Goal: Task Accomplishment & Management: Use online tool/utility

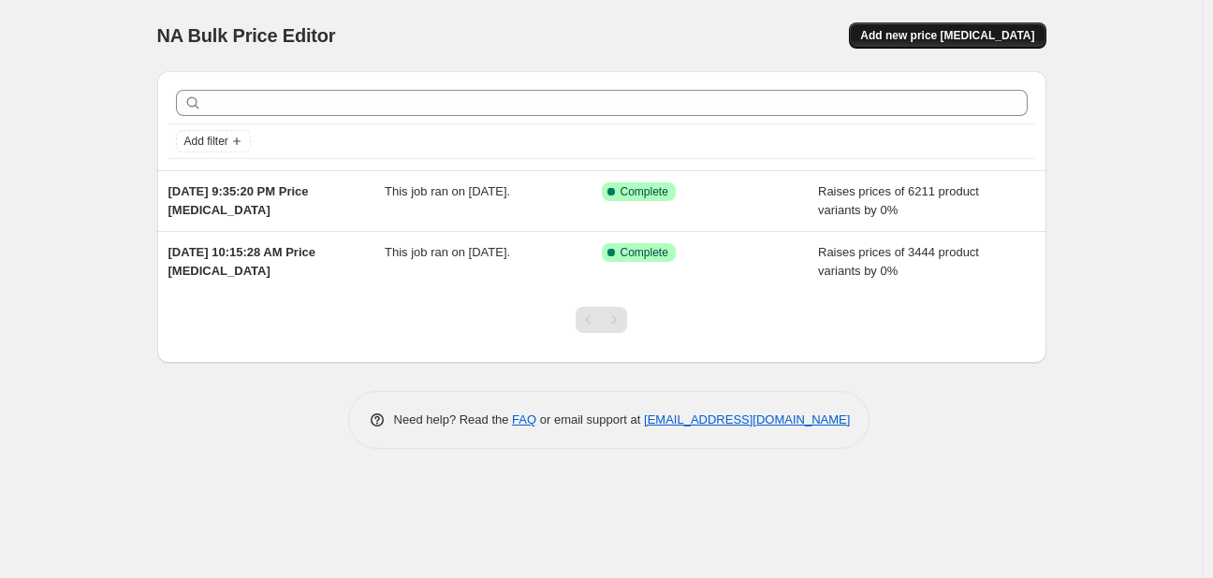
click at [929, 31] on span "Add new price [MEDICAL_DATA]" at bounding box center [947, 35] width 174 height 15
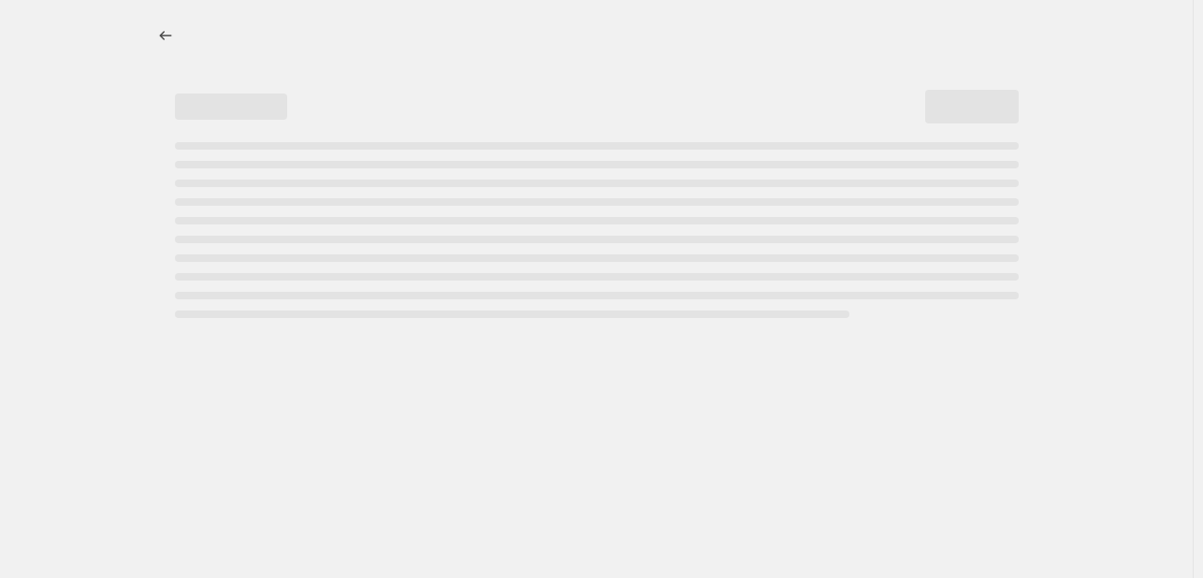
select select "percentage"
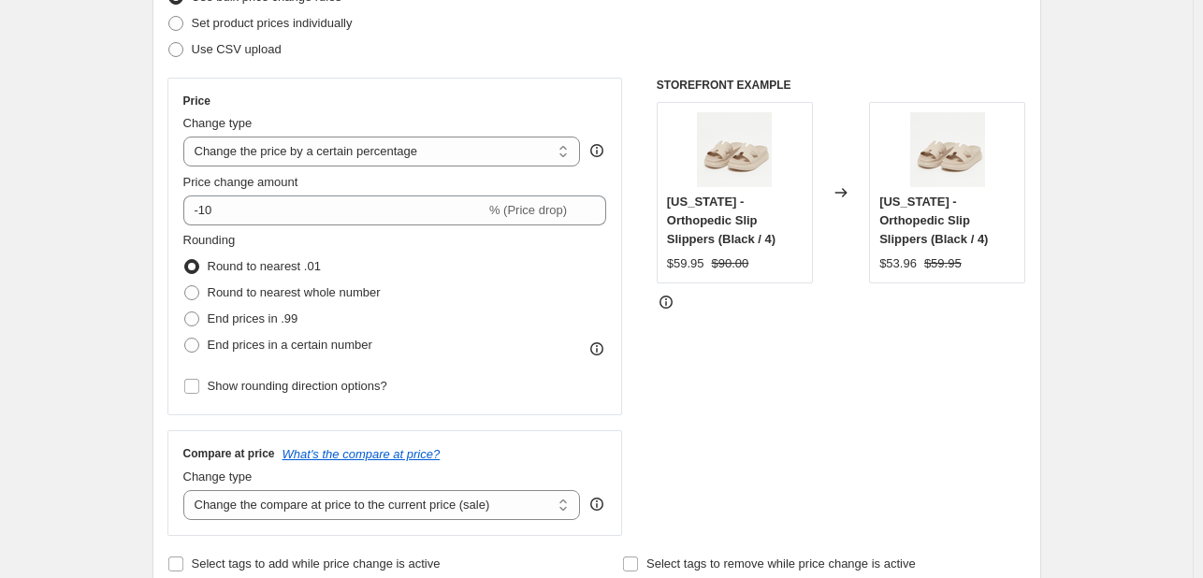
scroll to position [281, 0]
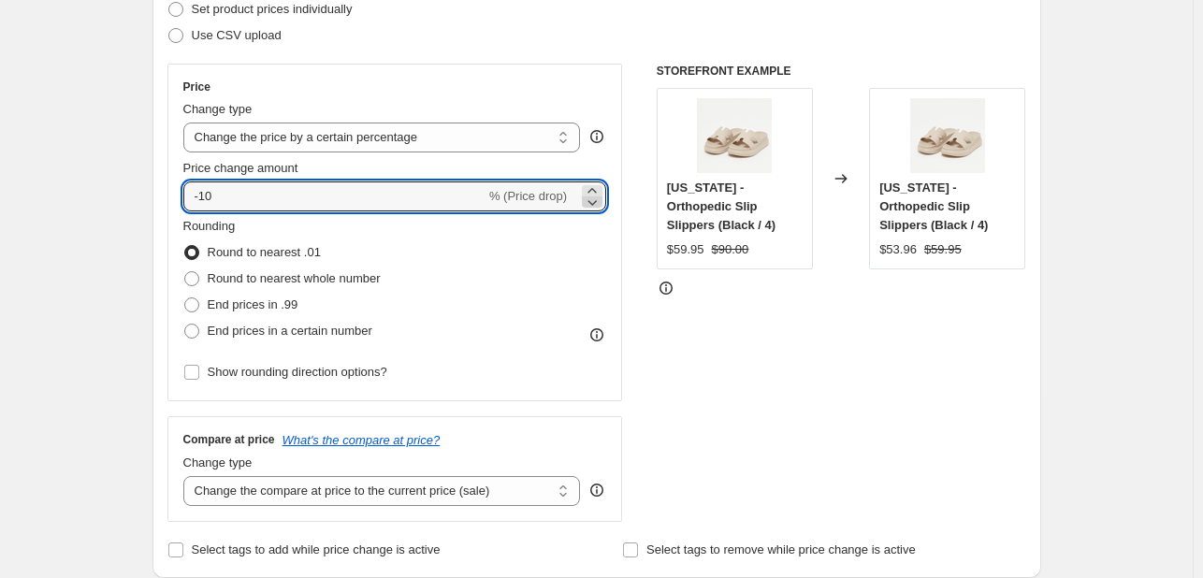
click at [598, 196] on icon at bounding box center [592, 202] width 19 height 19
click at [598, 193] on icon at bounding box center [592, 202] width 19 height 19
click at [598, 185] on icon at bounding box center [592, 191] width 19 height 19
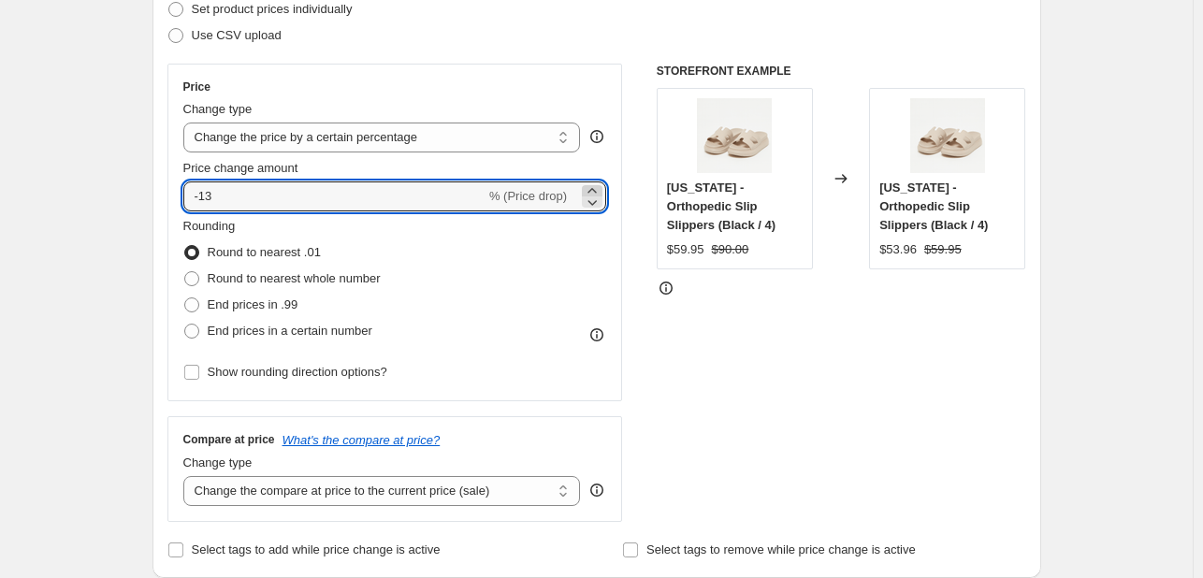
click at [598, 185] on icon at bounding box center [592, 191] width 19 height 19
click at [597, 185] on icon at bounding box center [592, 191] width 19 height 19
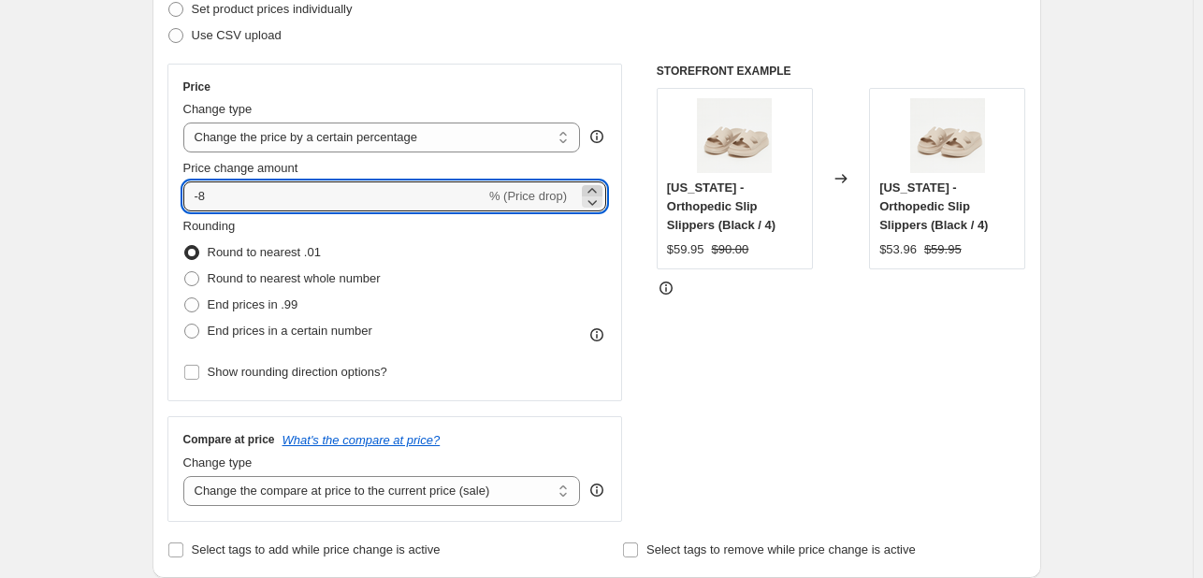
click at [597, 185] on icon at bounding box center [592, 191] width 19 height 19
click at [596, 185] on icon at bounding box center [592, 191] width 19 height 19
click at [596, 184] on icon at bounding box center [592, 191] width 19 height 19
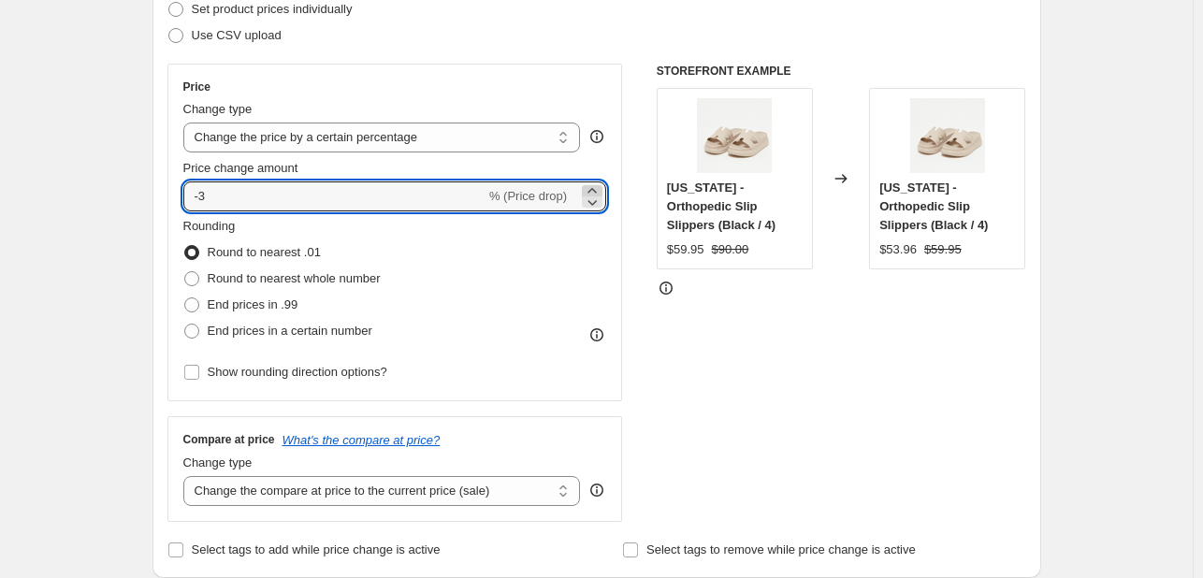
click at [595, 184] on icon at bounding box center [592, 191] width 19 height 19
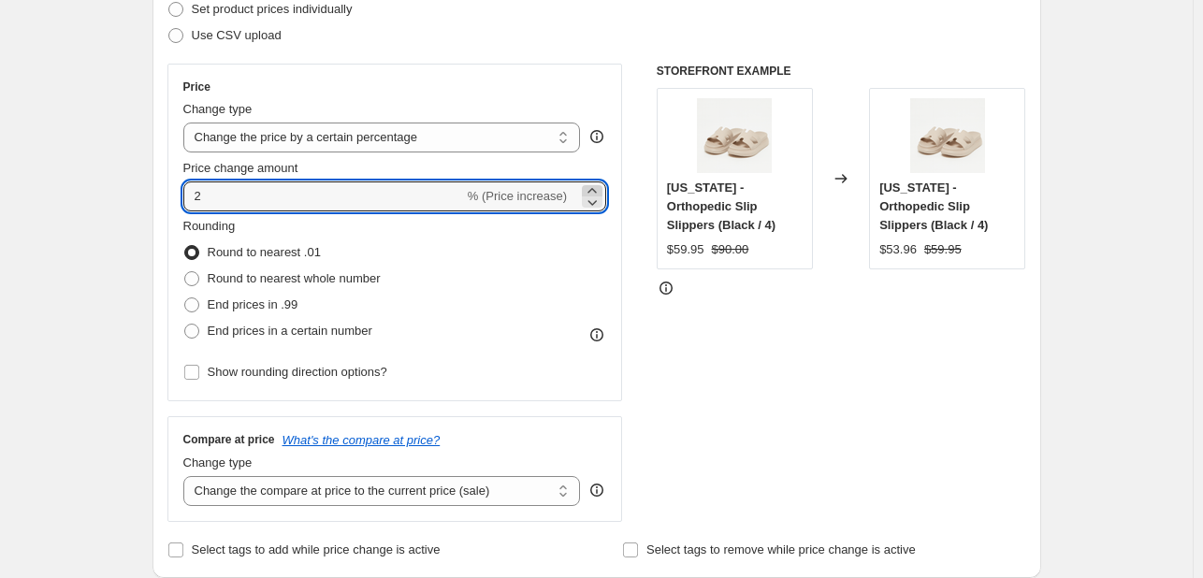
click at [595, 184] on icon at bounding box center [592, 191] width 19 height 19
click at [593, 184] on icon at bounding box center [592, 191] width 19 height 19
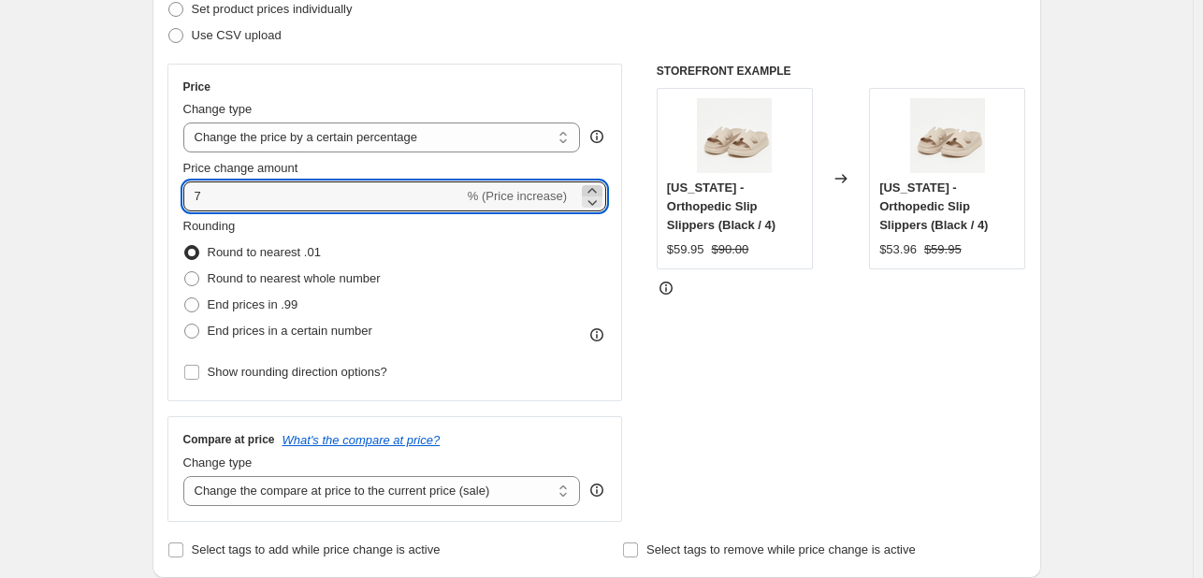
click at [593, 184] on icon at bounding box center [592, 191] width 19 height 19
type input "10"
click at [756, 296] on div "STOREFRONT EXAMPLE Georgia - Orthopedic Slip Slippers (Black / 4) $59.95 $90.00…" at bounding box center [842, 293] width 370 height 458
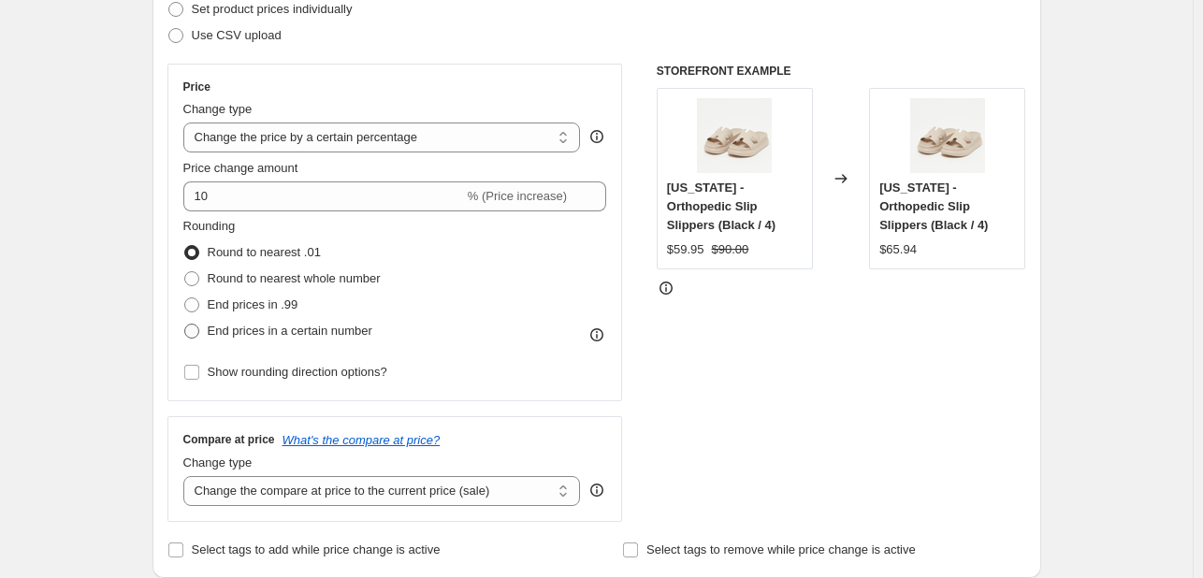
click at [282, 327] on span "End prices in a certain number" at bounding box center [290, 331] width 165 height 14
click at [185, 325] on input "End prices in a certain number" at bounding box center [184, 324] width 1 height 1
radio input "true"
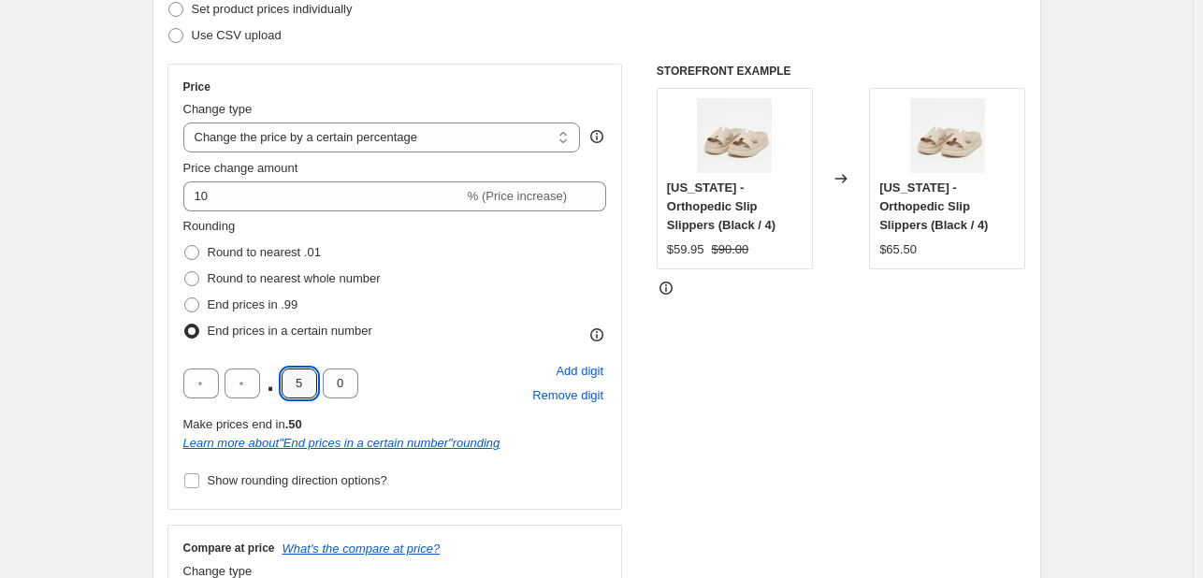
click at [301, 382] on input "5" at bounding box center [300, 384] width 36 height 30
type input "9"
type input "5"
click at [824, 391] on div "STOREFRONT EXAMPLE Georgia - Orthopedic Slip Slippers (Black / 4) $59.95 $90.00…" at bounding box center [842, 347] width 370 height 567
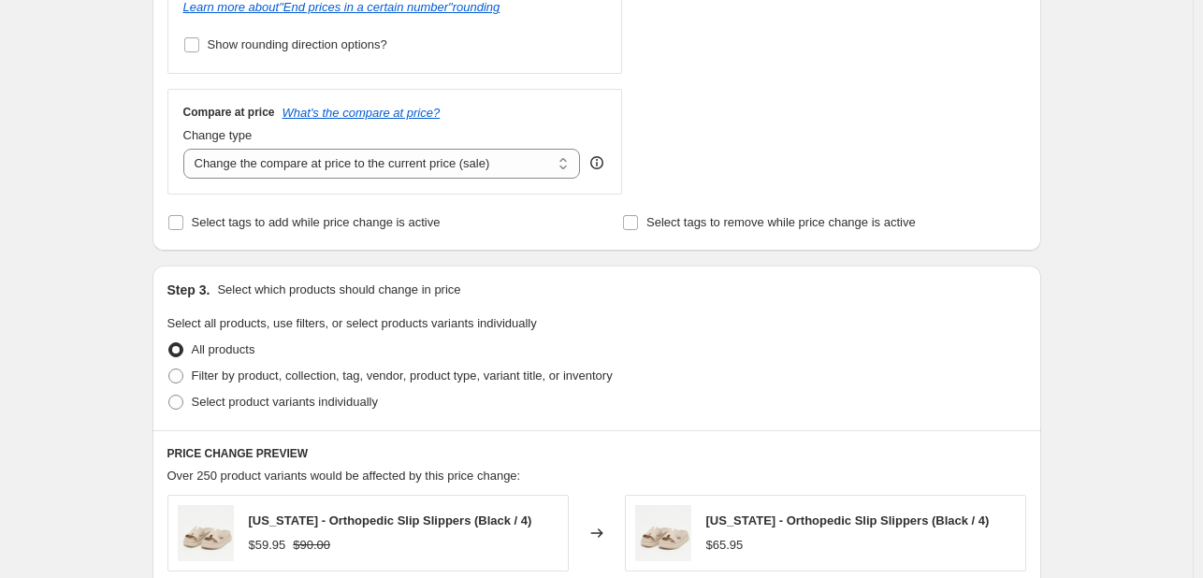
scroll to position [749, 0]
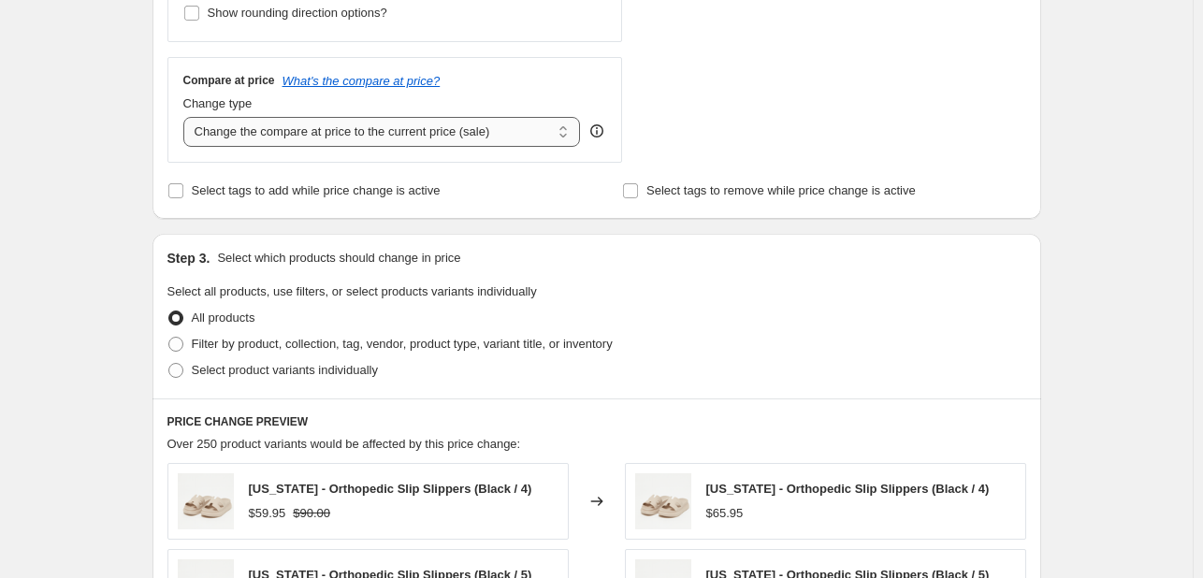
click at [493, 135] on select "Change the compare at price to the current price (sale) Change the compare at p…" at bounding box center [382, 132] width 398 height 30
click at [187, 117] on select "Change the compare at price to the current price (sale) Change the compare at p…" at bounding box center [382, 132] width 398 height 30
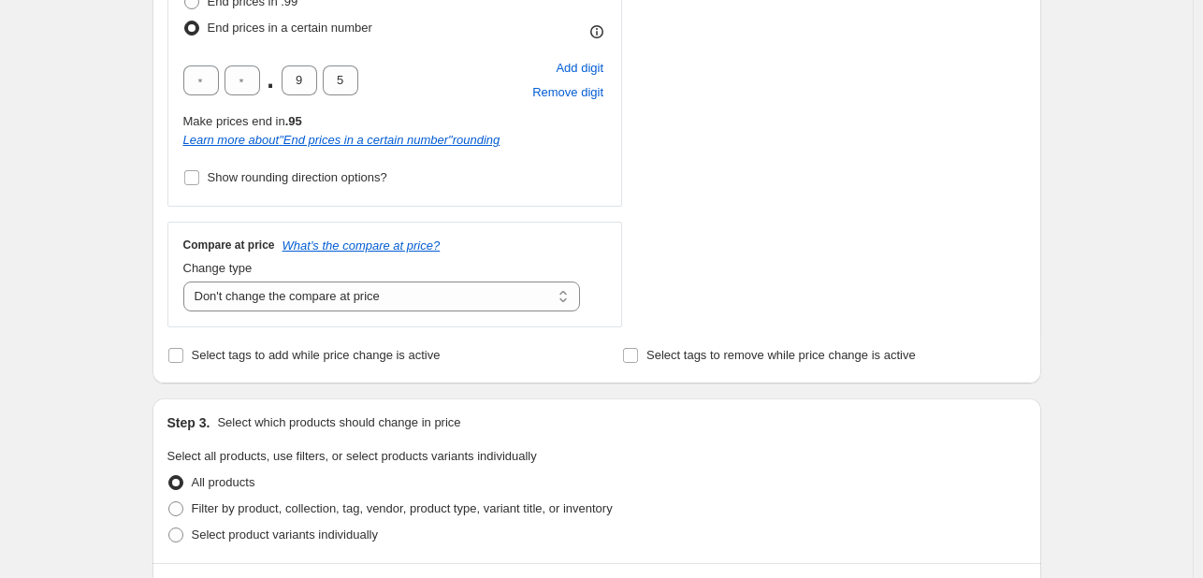
scroll to position [561, 0]
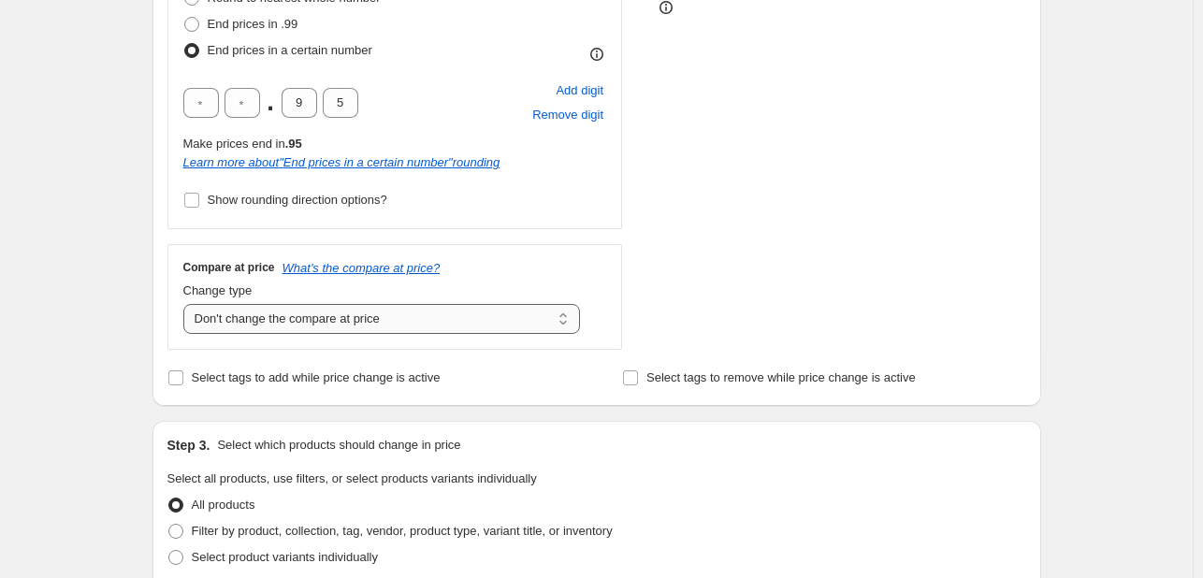
click at [460, 304] on select "Change the compare at price to the current price (sale) Change the compare at p…" at bounding box center [382, 319] width 398 height 30
select select "percentage"
click at [187, 304] on select "Change the compare at price to the current price (sale) Change the compare at p…" at bounding box center [382, 319] width 398 height 30
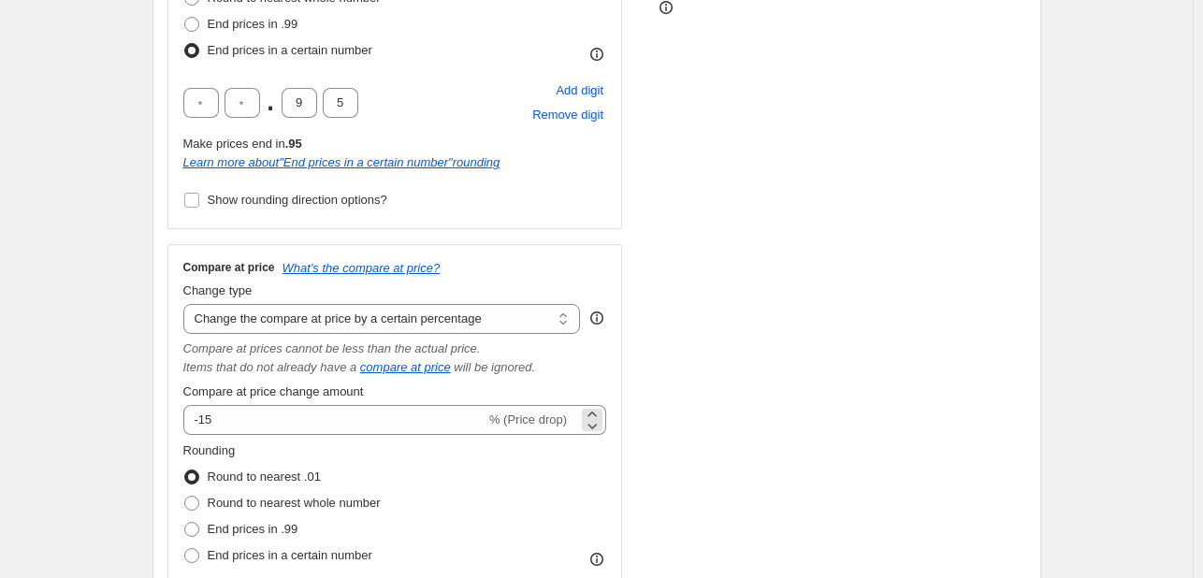
click at [581, 428] on div "-15 % (Price drop)" at bounding box center [395, 420] width 424 height 30
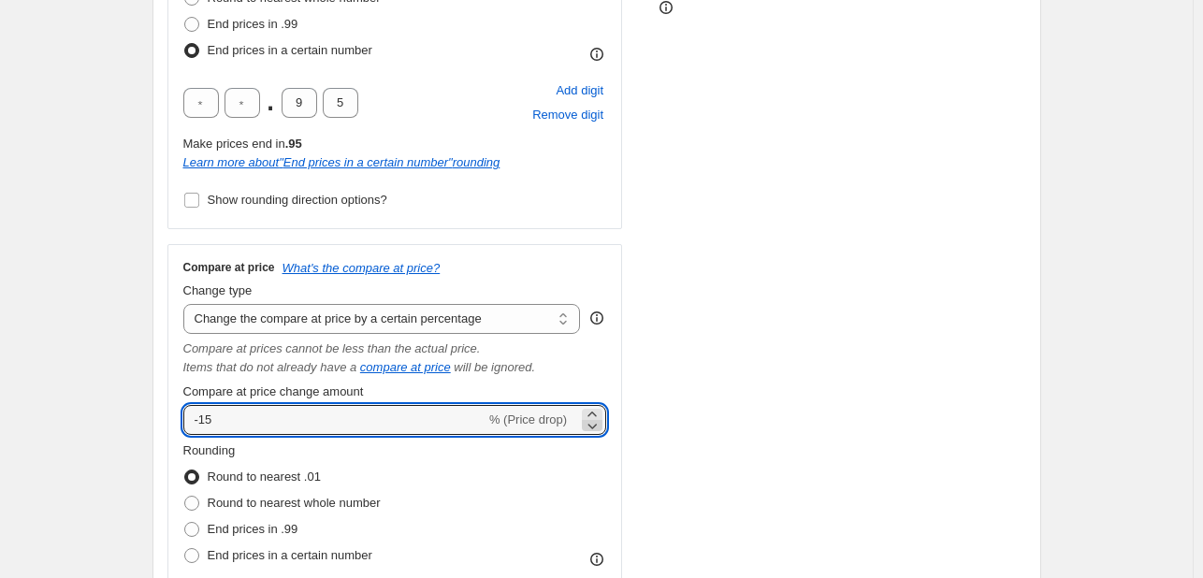
click at [592, 427] on icon at bounding box center [592, 425] width 19 height 19
click at [591, 427] on icon at bounding box center [592, 425] width 19 height 19
click at [595, 411] on icon at bounding box center [592, 414] width 19 height 19
click at [595, 410] on icon at bounding box center [592, 414] width 19 height 19
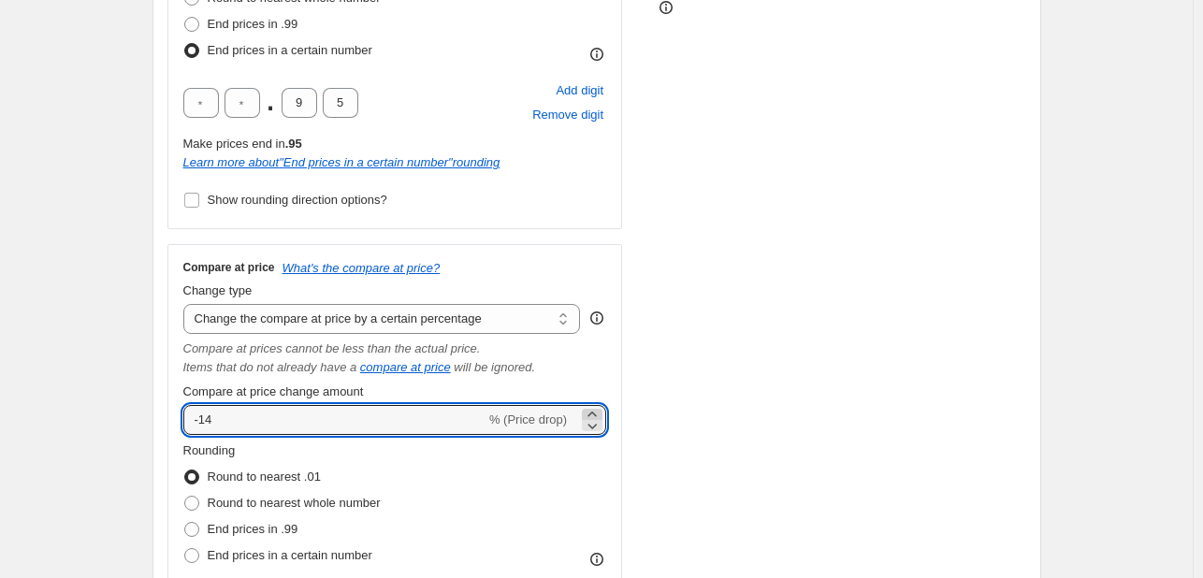
click at [595, 410] on icon at bounding box center [592, 414] width 19 height 19
click at [595, 412] on icon at bounding box center [592, 414] width 19 height 19
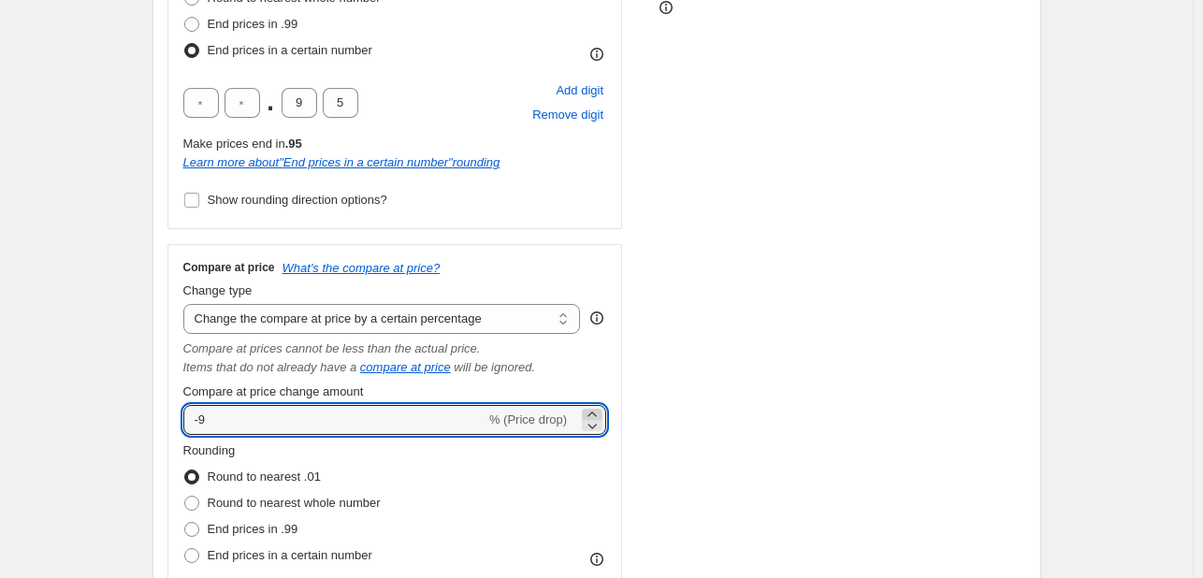
click at [595, 412] on icon at bounding box center [592, 414] width 19 height 19
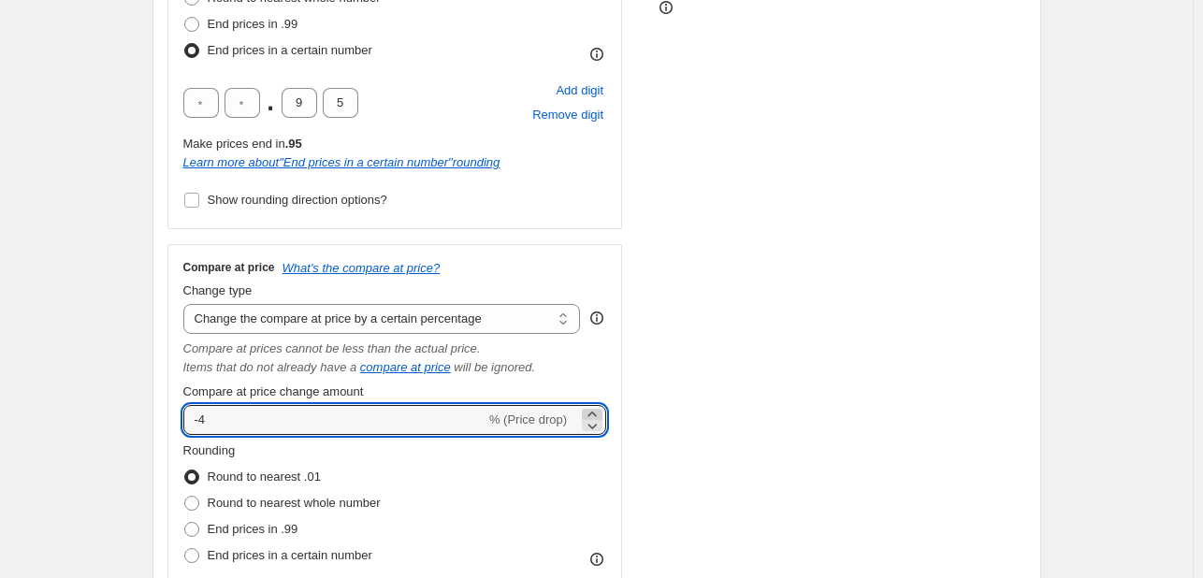
click at [595, 412] on icon at bounding box center [592, 414] width 19 height 19
click at [594, 412] on icon at bounding box center [592, 414] width 19 height 19
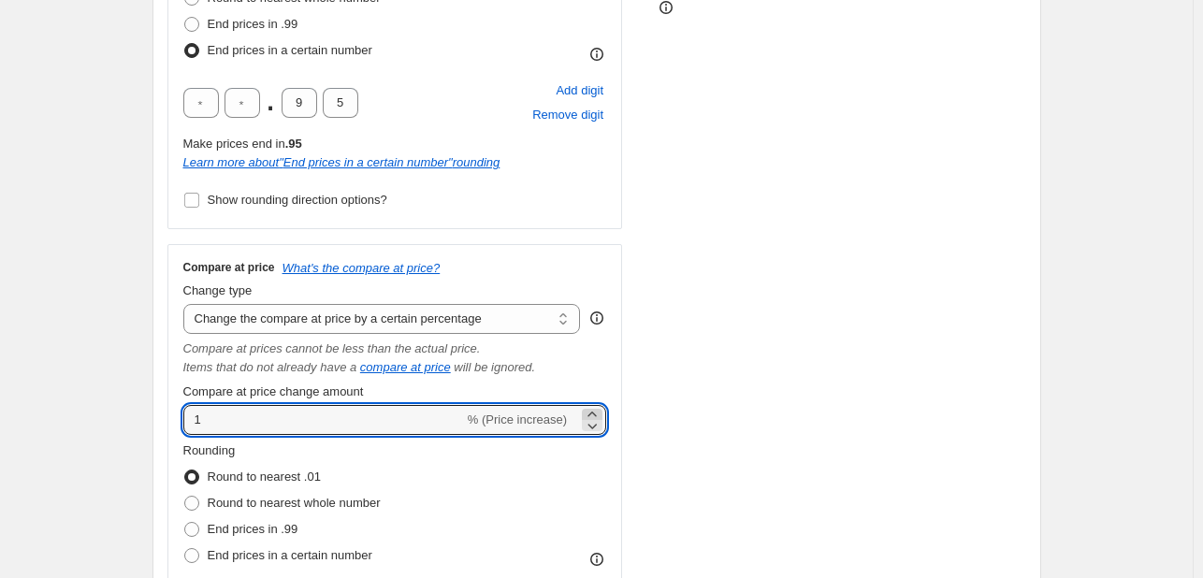
click at [594, 412] on icon at bounding box center [592, 414] width 19 height 19
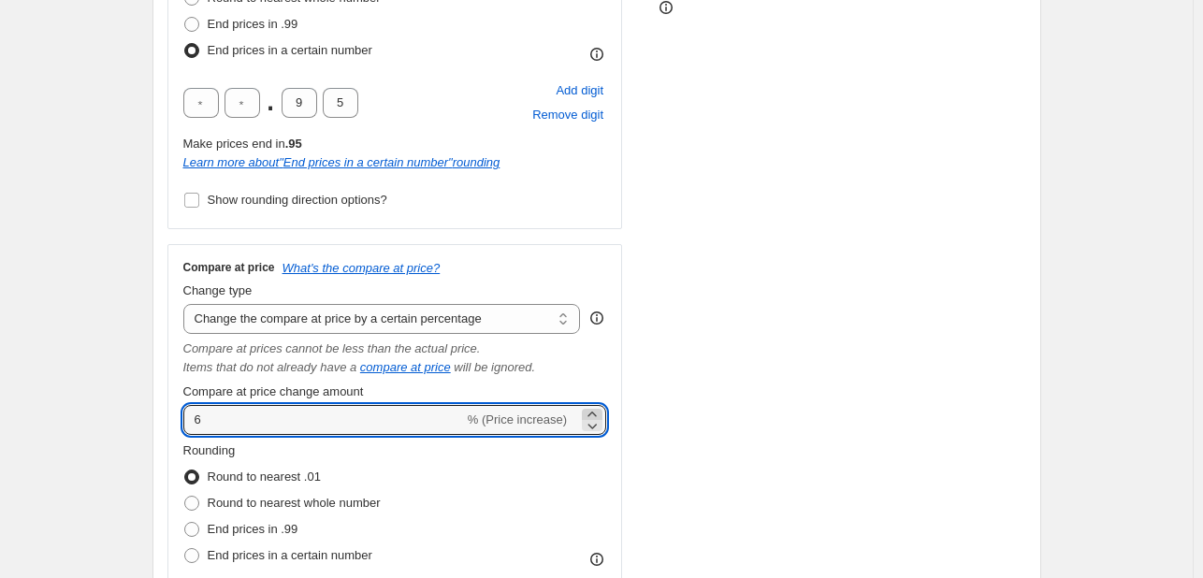
click at [594, 412] on icon at bounding box center [592, 414] width 19 height 19
type input "10"
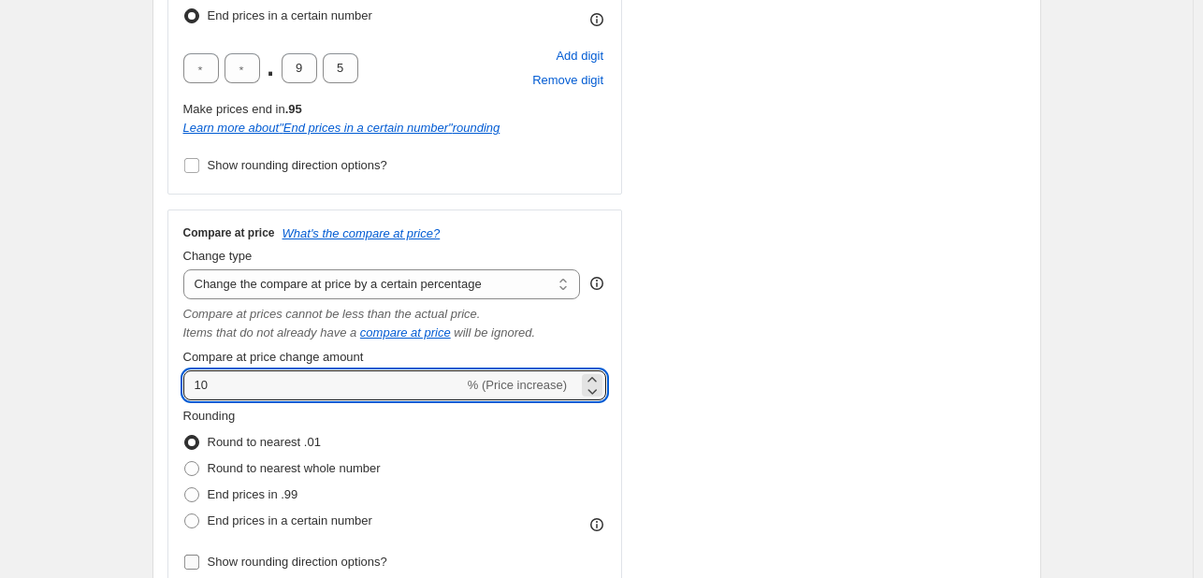
scroll to position [655, 0]
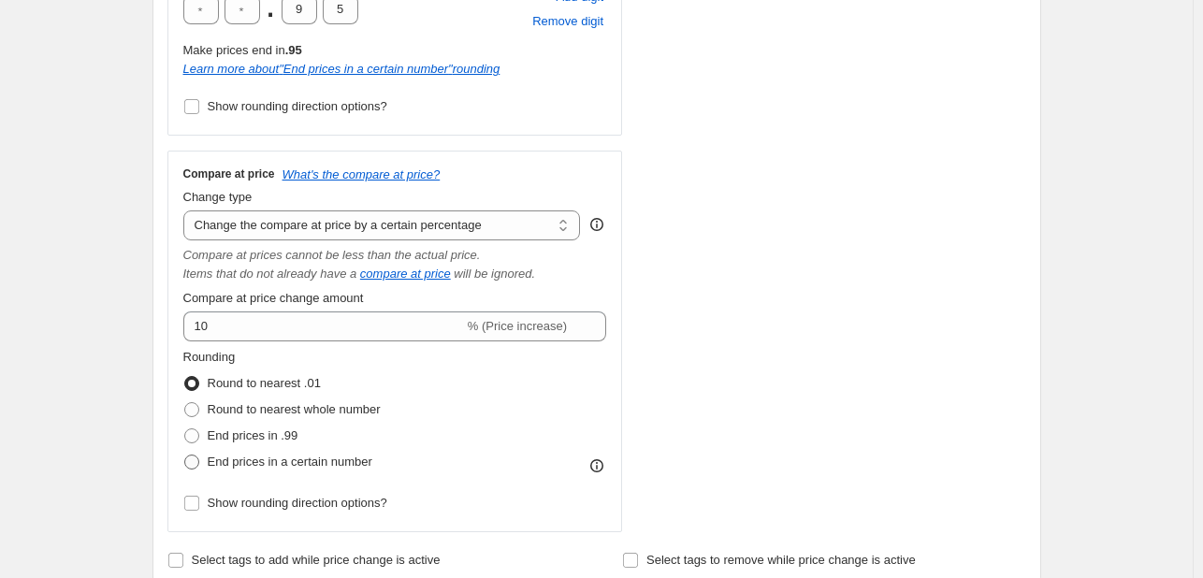
click at [317, 473] on label "End prices in a certain number" at bounding box center [277, 462] width 189 height 26
click at [185, 456] on input "End prices in a certain number" at bounding box center [184, 455] width 1 height 1
radio input "true"
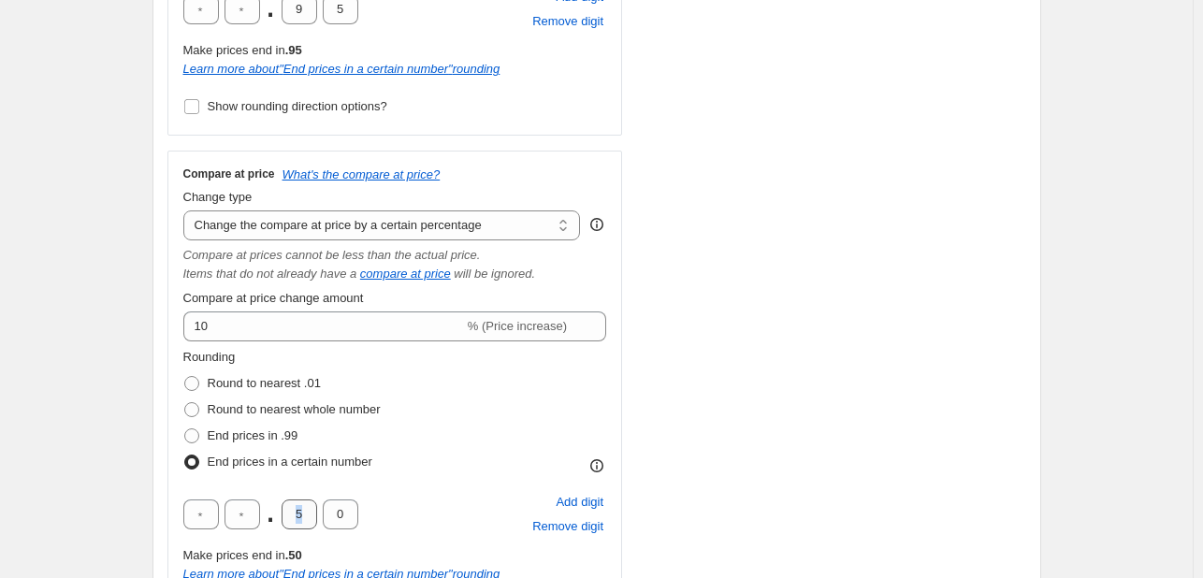
click at [293, 514] on div ". 5 0" at bounding box center [270, 515] width 175 height 30
click at [298, 515] on input "5" at bounding box center [300, 515] width 36 height 30
click at [300, 516] on input "5" at bounding box center [300, 515] width 36 height 30
click at [307, 518] on input "5" at bounding box center [300, 515] width 36 height 30
click at [337, 529] on input "0" at bounding box center [341, 515] width 36 height 30
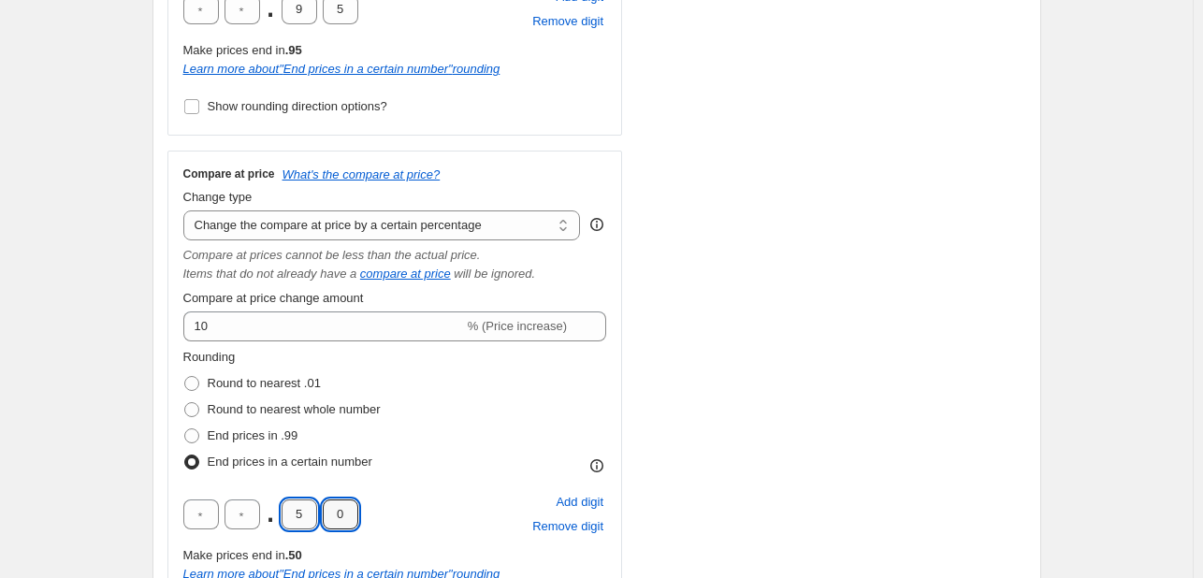
click at [313, 522] on input "5" at bounding box center [300, 515] width 36 height 30
type input "0"
click at [516, 219] on select "Change the compare at price to the current price (sale) Change the compare at p…" at bounding box center [382, 226] width 398 height 30
select select "no_change"
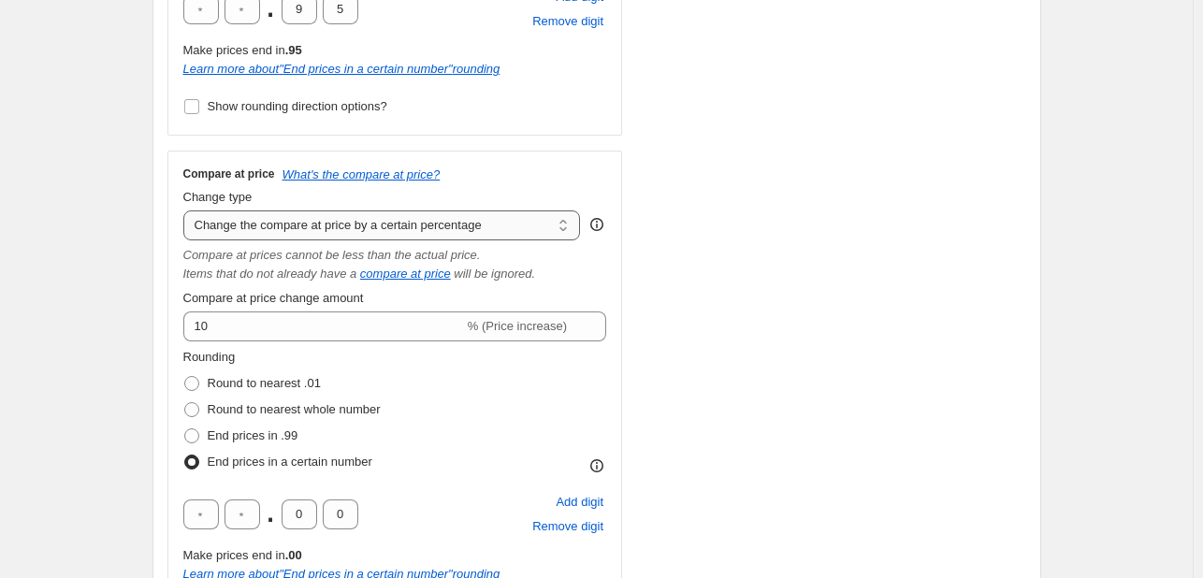
click at [187, 211] on select "Change the compare at price to the current price (sale) Change the compare at p…" at bounding box center [382, 226] width 398 height 30
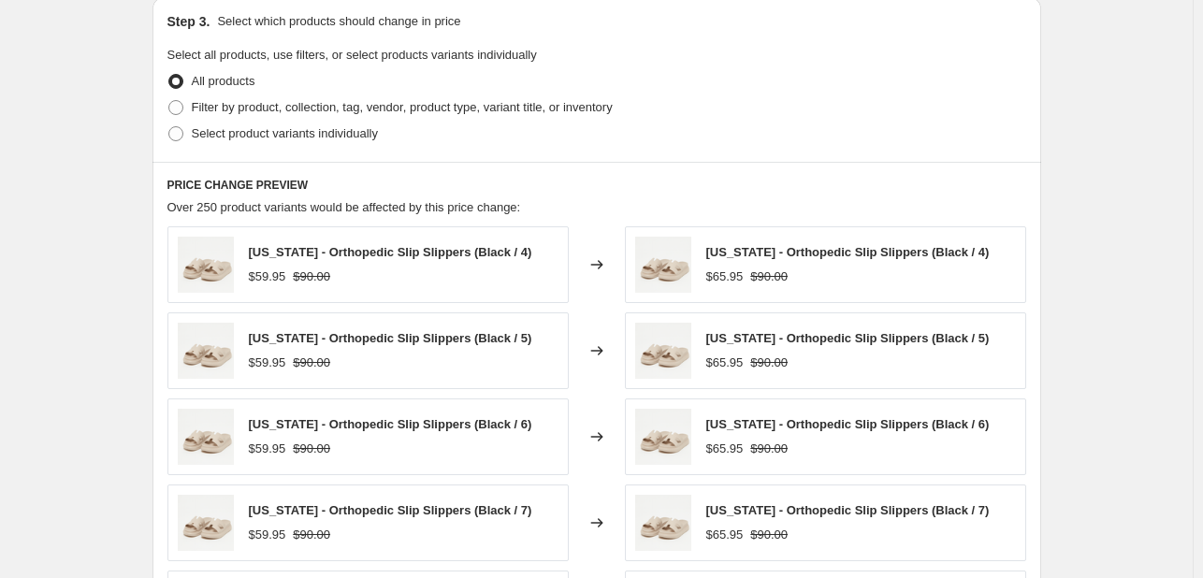
scroll to position [1400, 0]
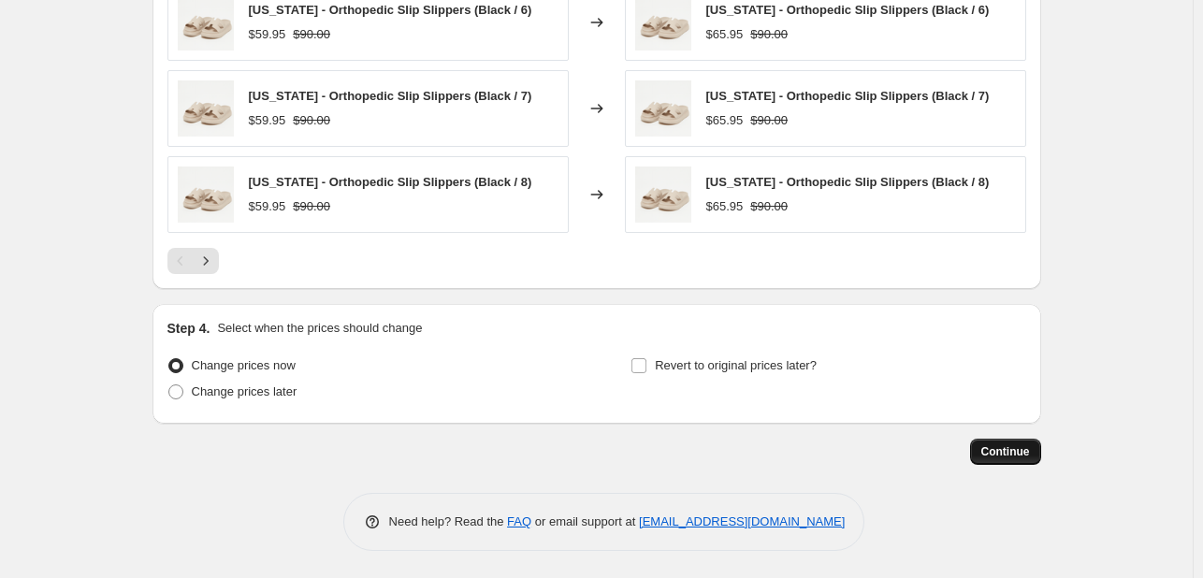
click at [999, 446] on span "Continue" at bounding box center [1006, 451] width 49 height 15
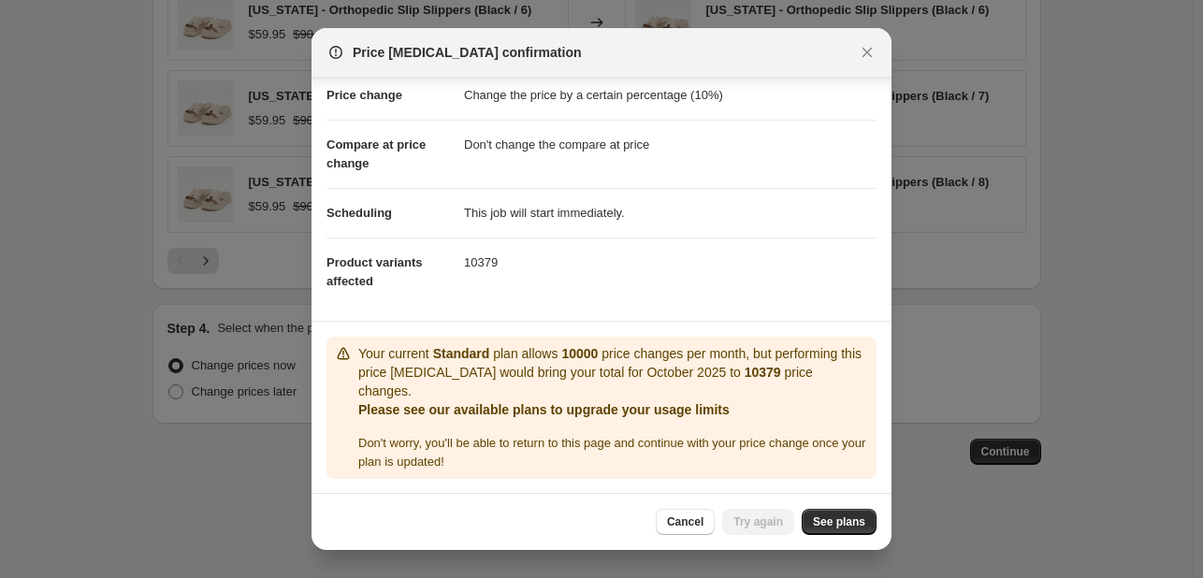
scroll to position [22, 0]
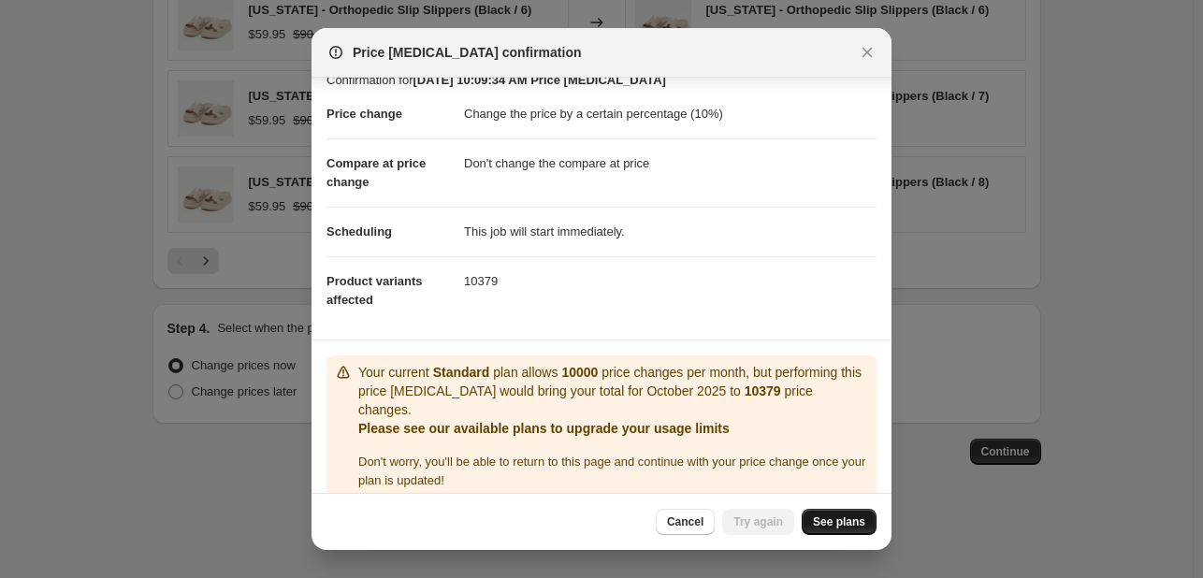
click at [846, 514] on link "See plans" at bounding box center [839, 522] width 75 height 26
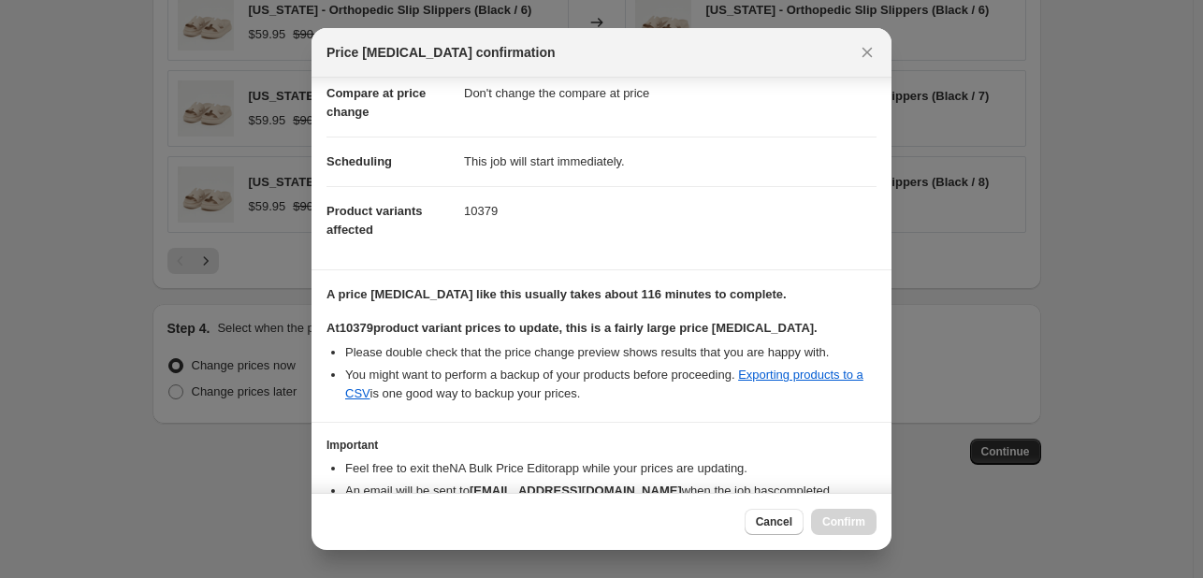
scroll to position [196, 0]
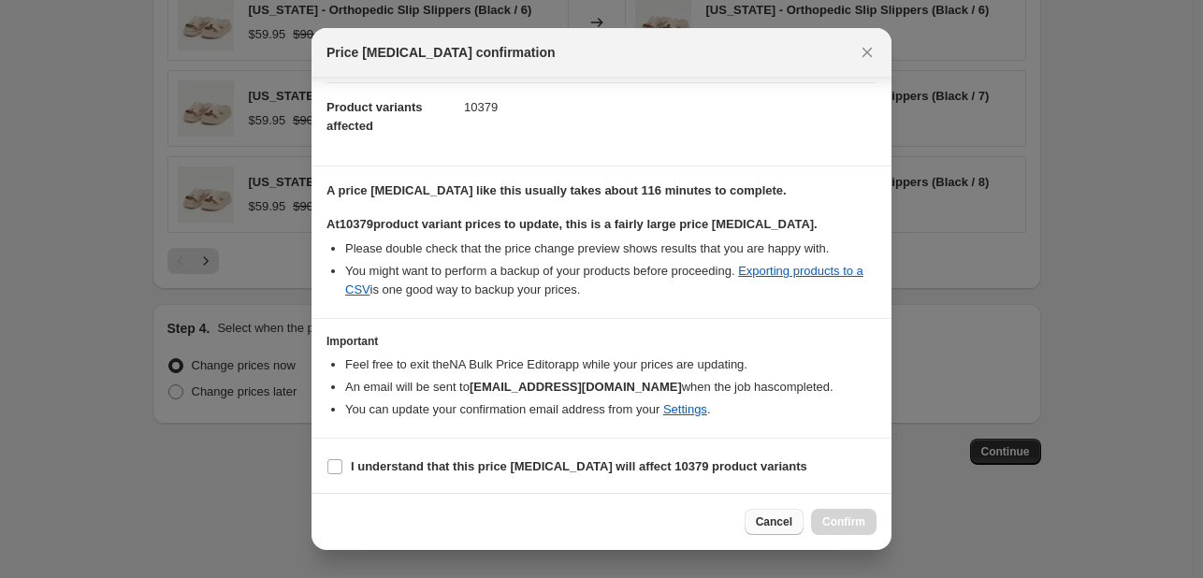
click at [786, 513] on button "Cancel" at bounding box center [774, 522] width 59 height 26
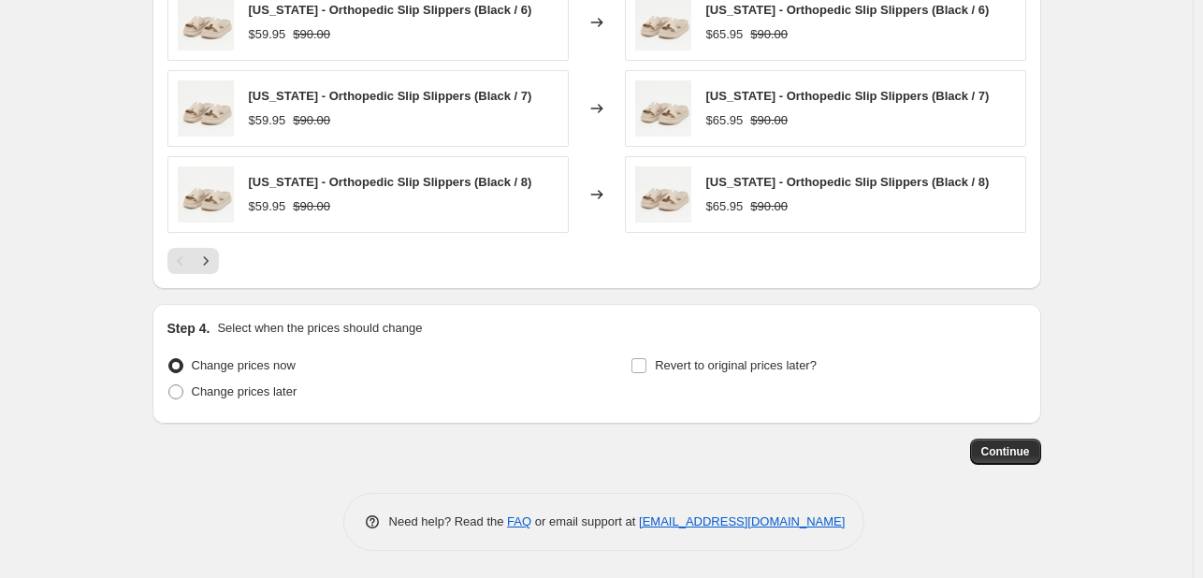
scroll to position [932, 0]
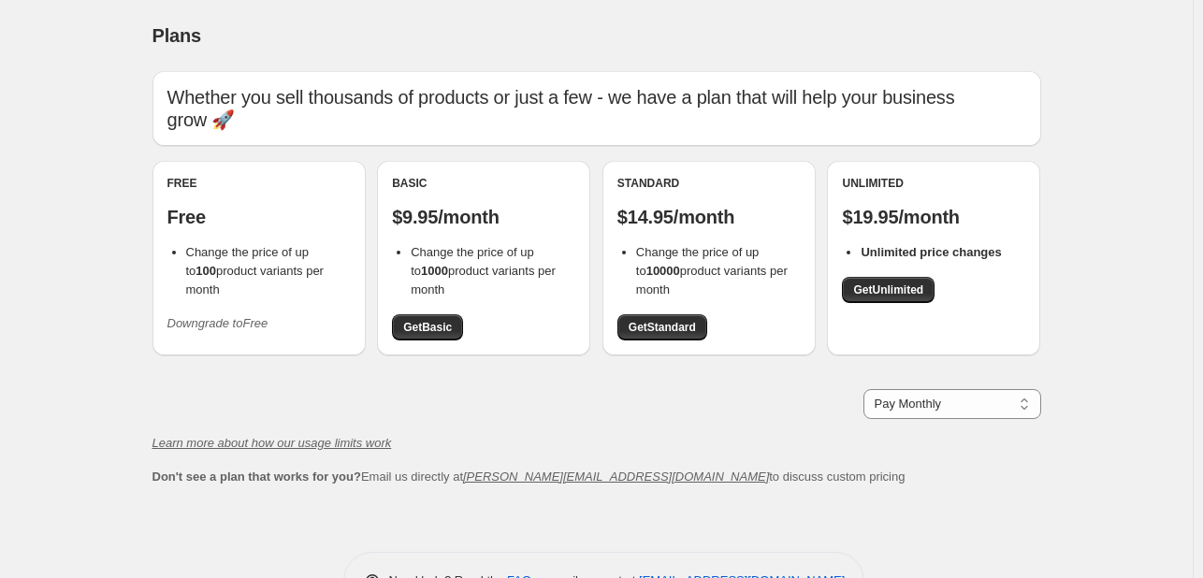
click at [677, 337] on link "Get Standard" at bounding box center [663, 327] width 90 height 26
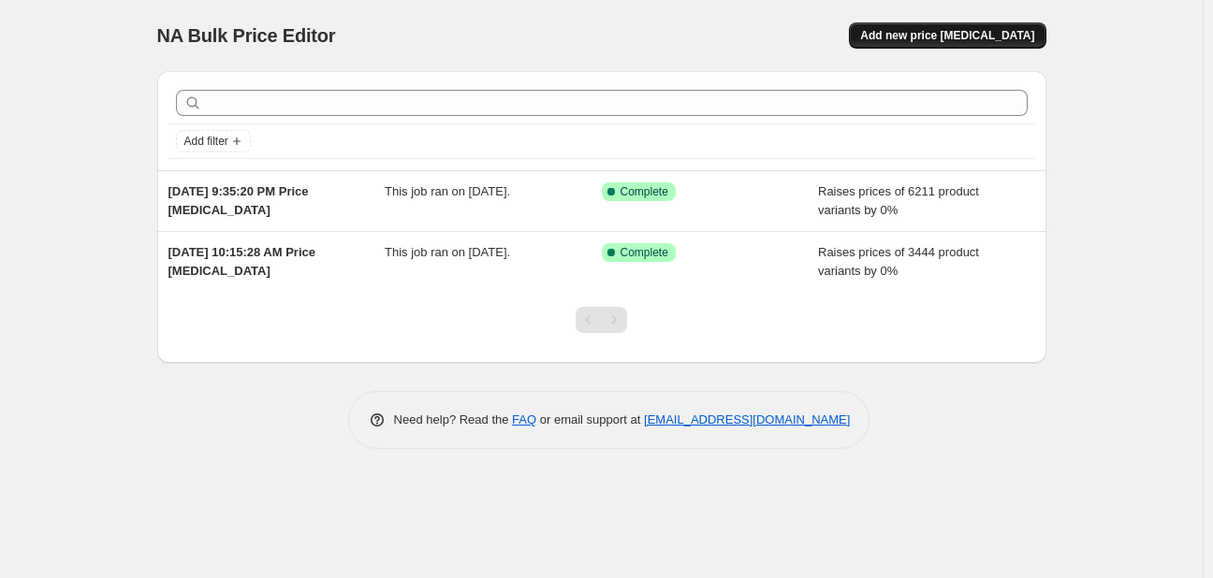
click at [935, 39] on span "Add new price change job" at bounding box center [947, 35] width 174 height 15
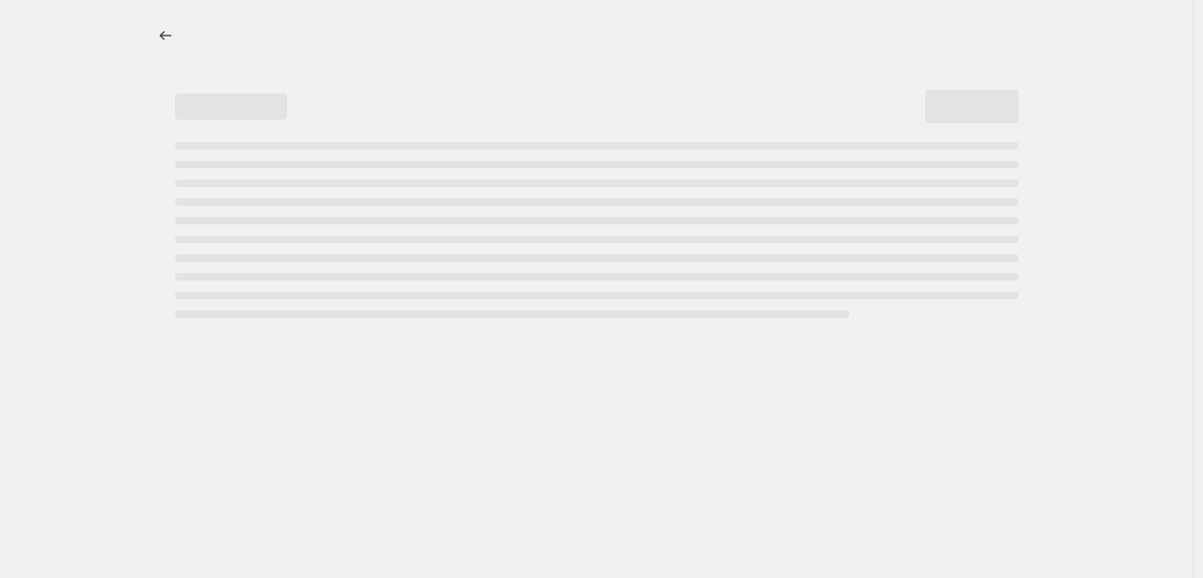
select select "percentage"
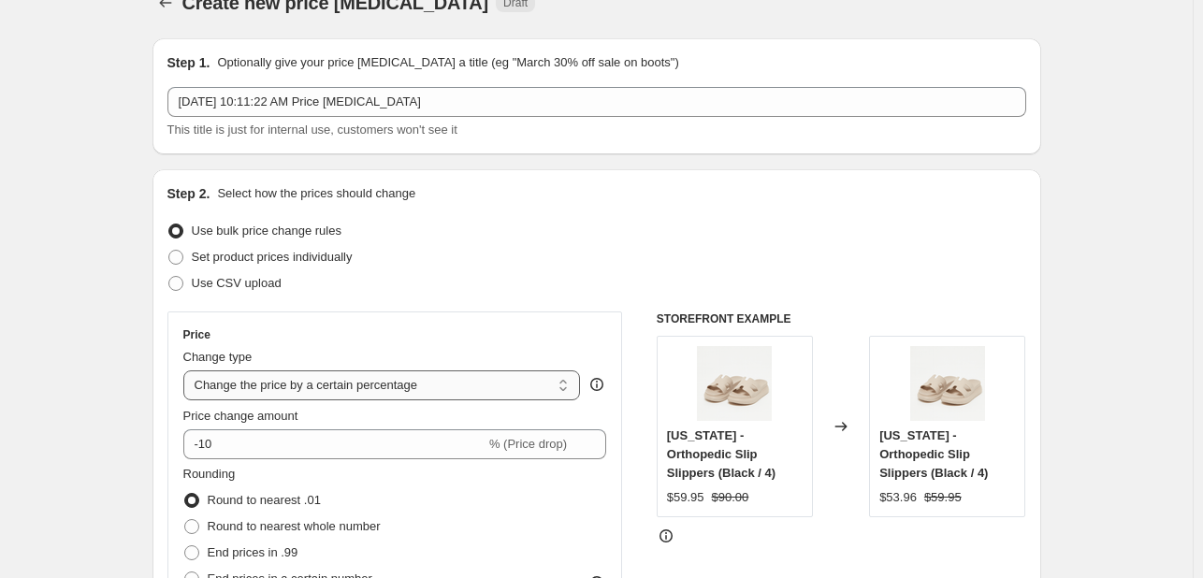
scroll to position [187, 0]
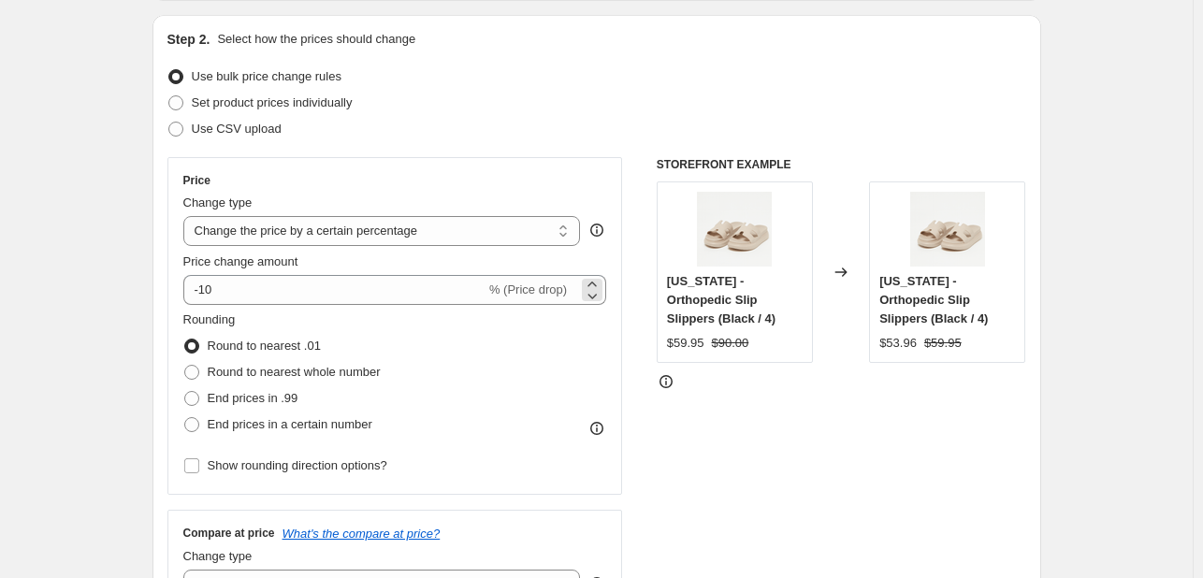
click at [586, 279] on div at bounding box center [592, 290] width 21 height 22
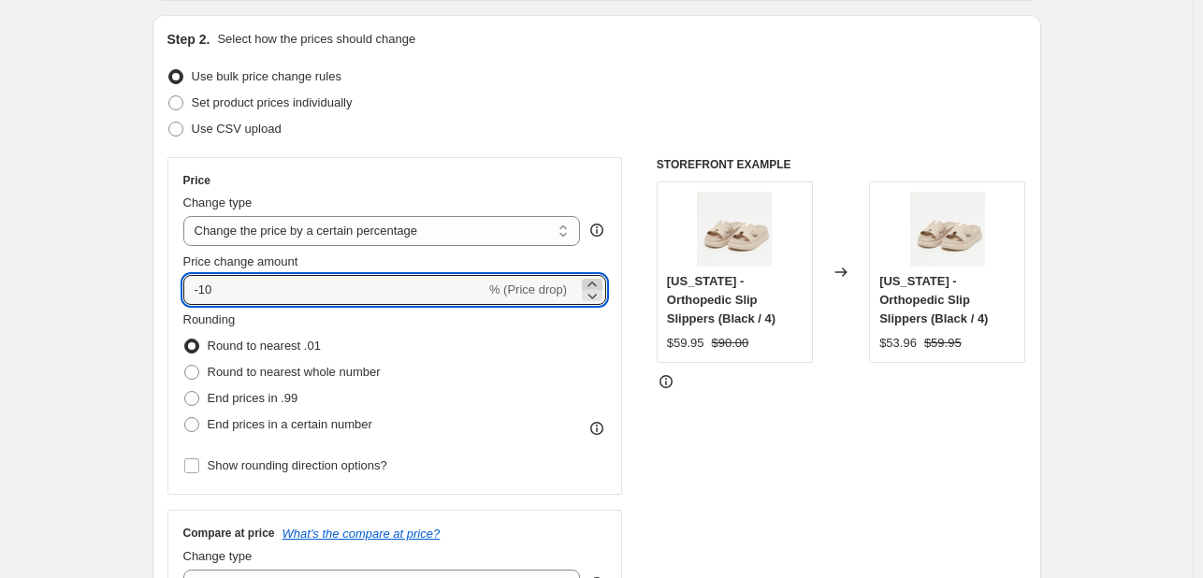
click at [594, 281] on icon at bounding box center [592, 284] width 19 height 19
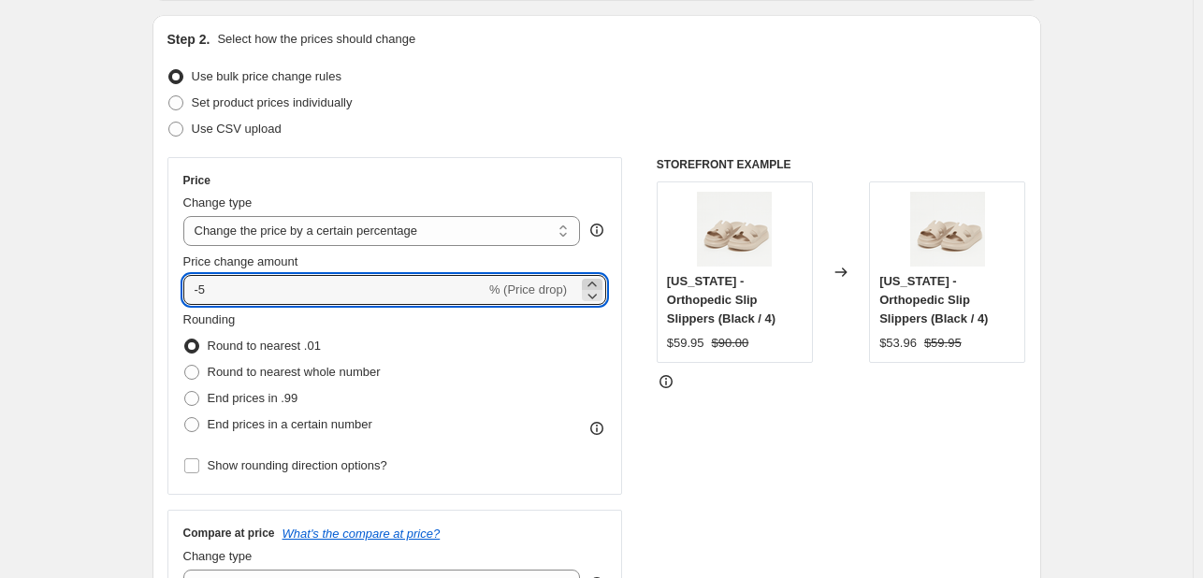
click at [594, 281] on icon at bounding box center [592, 284] width 19 height 19
click at [595, 281] on icon at bounding box center [592, 284] width 19 height 19
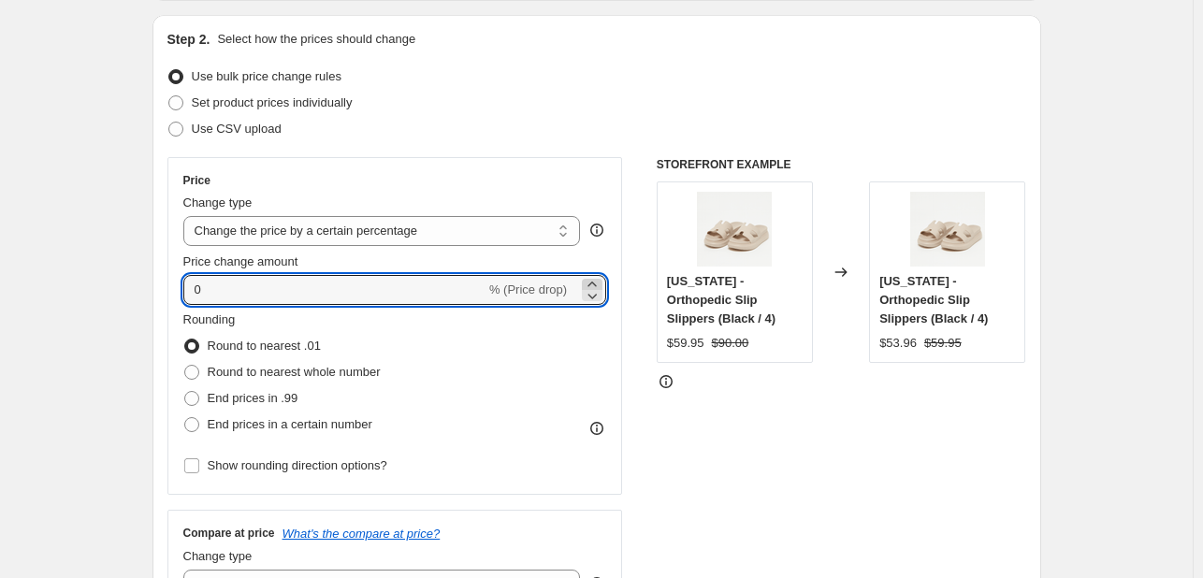
click at [595, 281] on icon at bounding box center [592, 284] width 19 height 19
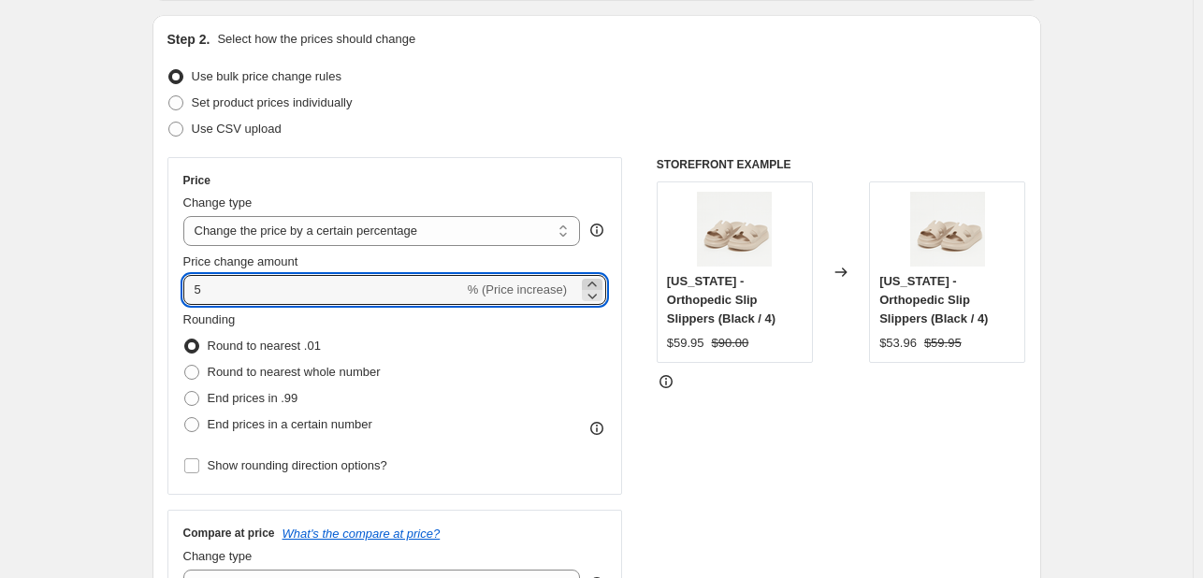
click at [595, 281] on icon at bounding box center [592, 284] width 19 height 19
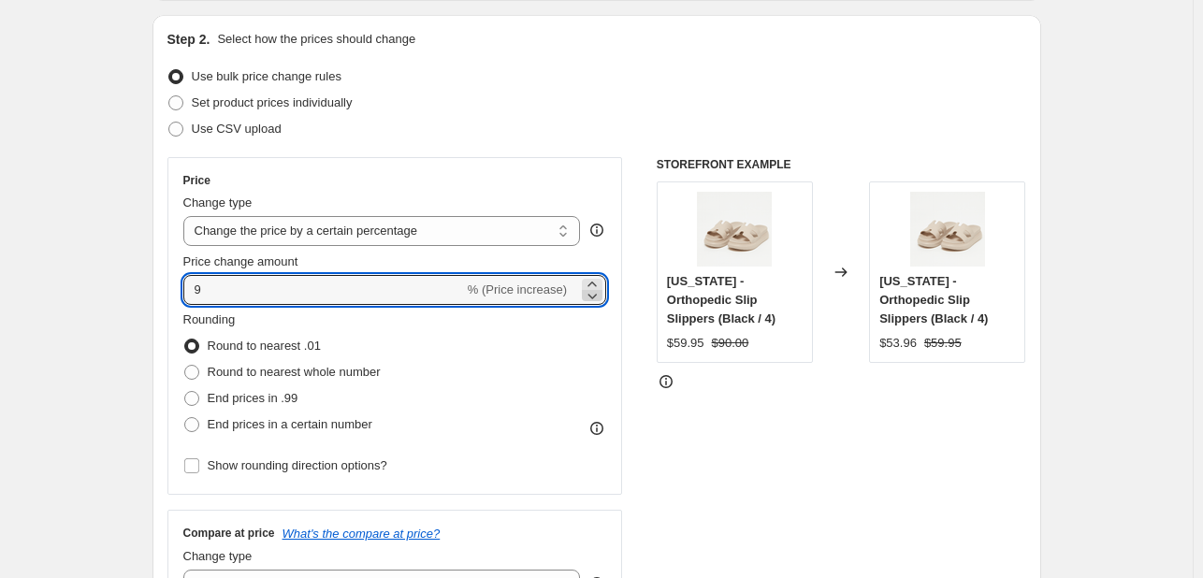
click at [602, 286] on icon at bounding box center [592, 295] width 19 height 19
click at [596, 278] on icon at bounding box center [592, 284] width 19 height 19
click at [594, 282] on icon at bounding box center [592, 284] width 19 height 19
type input "10"
click at [284, 421] on span "End prices in a certain number" at bounding box center [290, 424] width 165 height 14
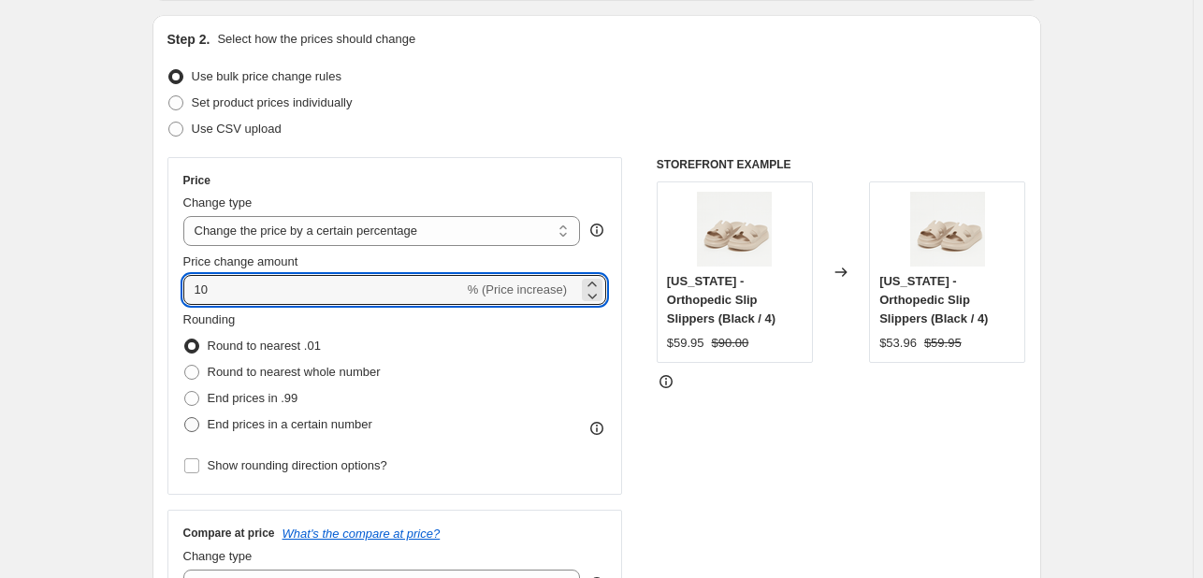
click at [185, 418] on input "End prices in a certain number" at bounding box center [184, 417] width 1 height 1
radio input "true"
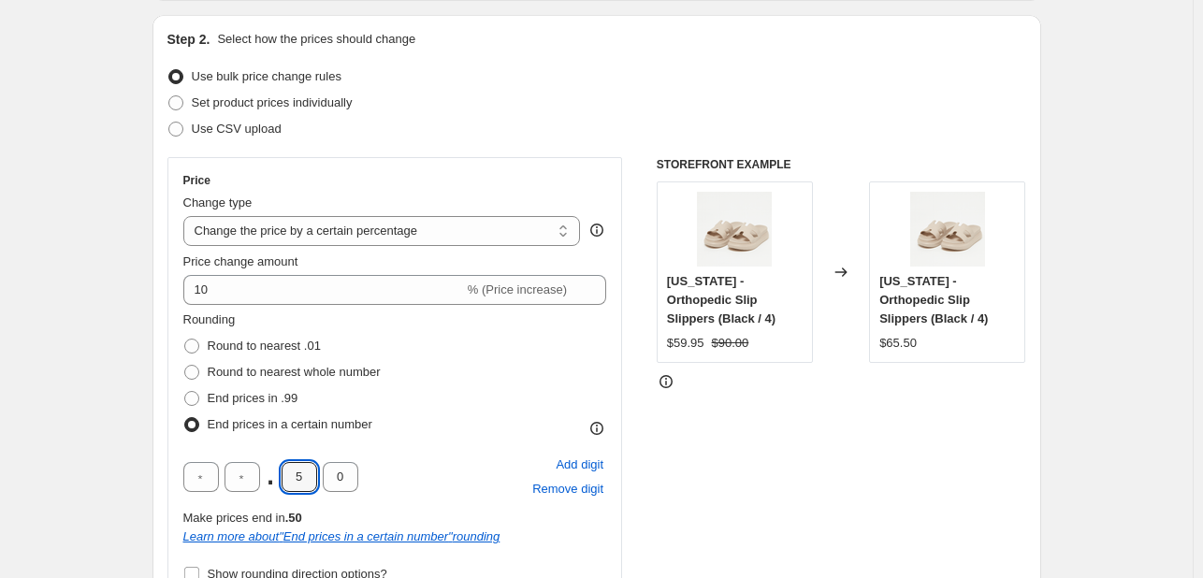
drag, startPoint x: 310, startPoint y: 484, endPoint x: 266, endPoint y: 486, distance: 44.0
click at [266, 486] on div ". 5 0" at bounding box center [270, 477] width 175 height 30
type input "9"
drag, startPoint x: 346, startPoint y: 474, endPoint x: 303, endPoint y: 475, distance: 43.1
click at [307, 475] on div ". 9 0" at bounding box center [270, 477] width 175 height 30
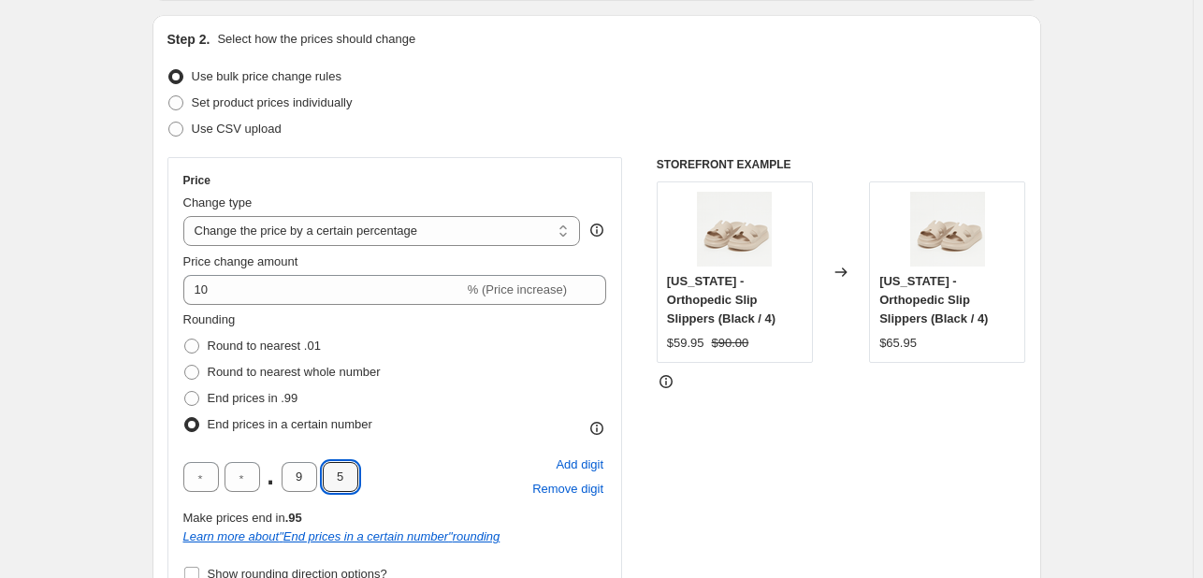
type input "5"
click at [467, 474] on div ". 9 5 Add digit Remove digit" at bounding box center [395, 477] width 424 height 49
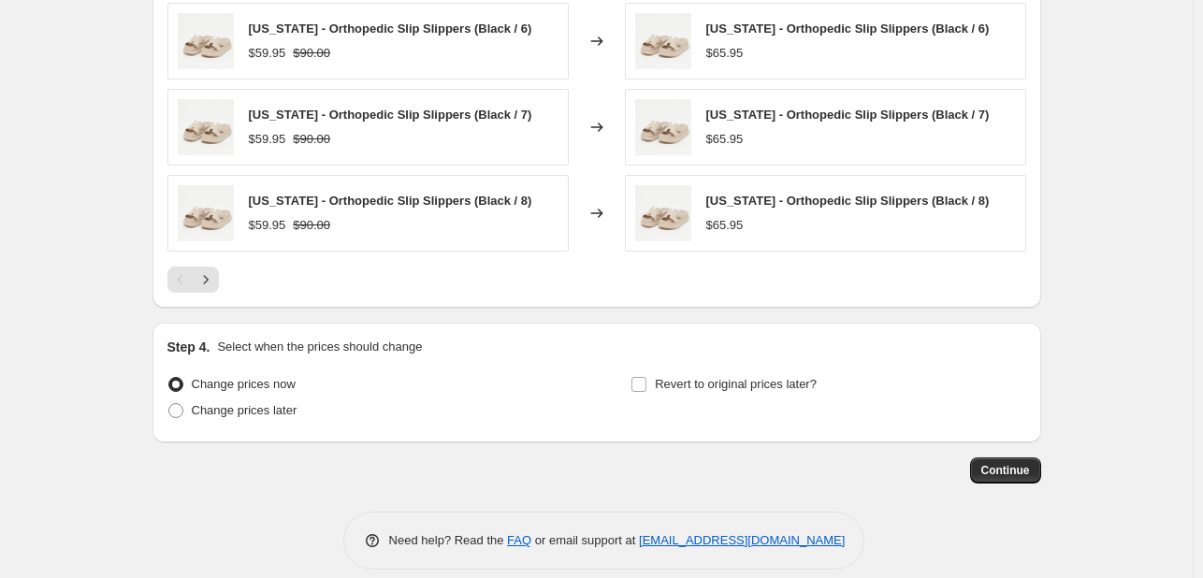
scroll to position [1400, 0]
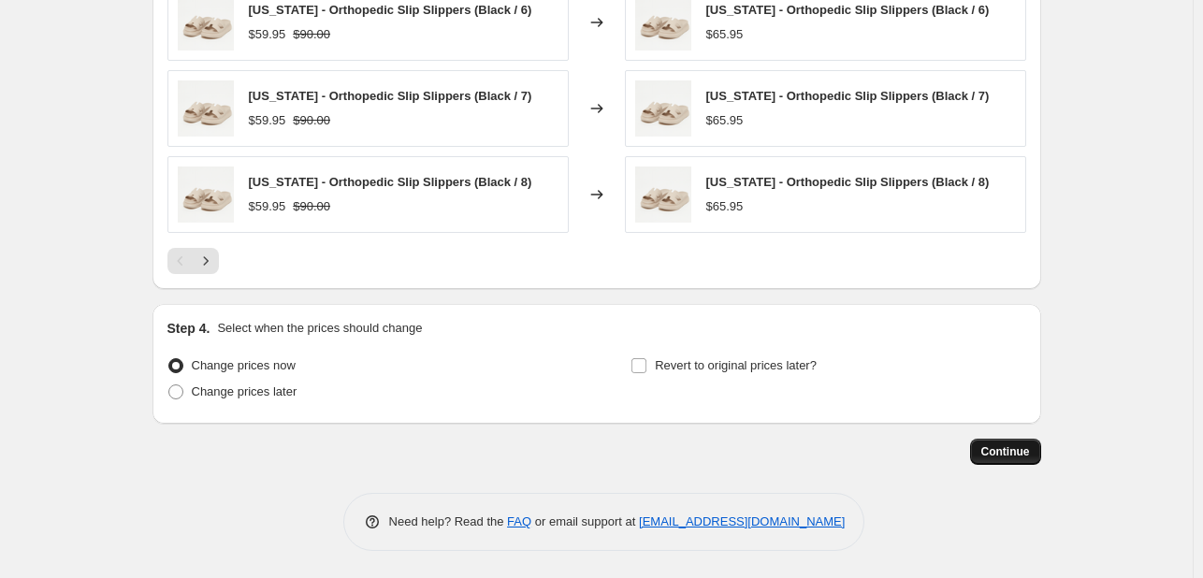
click at [991, 453] on span "Continue" at bounding box center [1006, 451] width 49 height 15
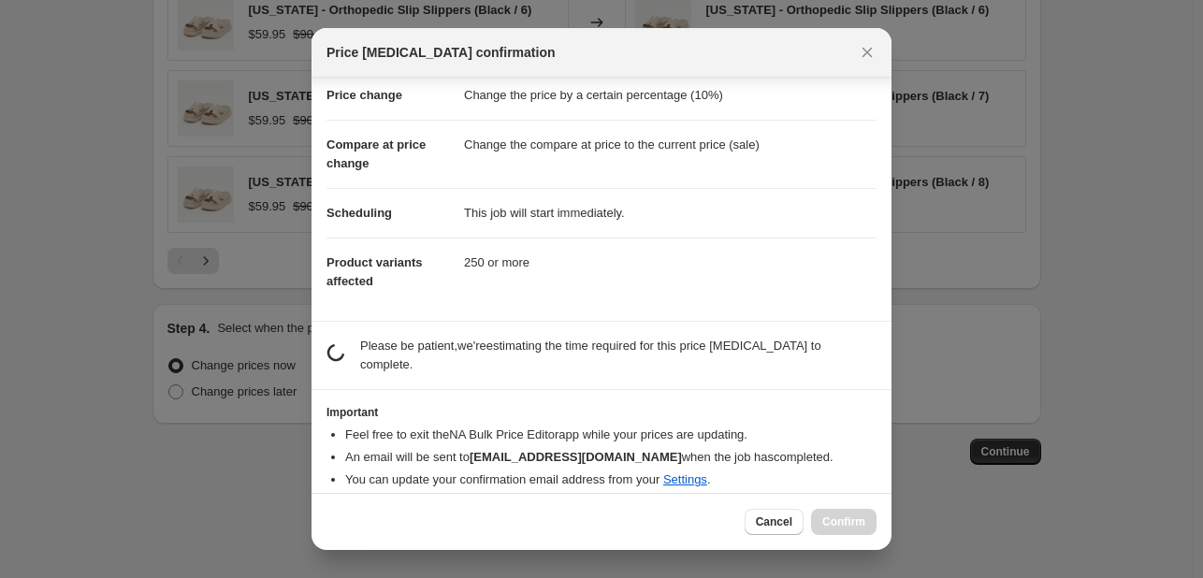
scroll to position [22, 0]
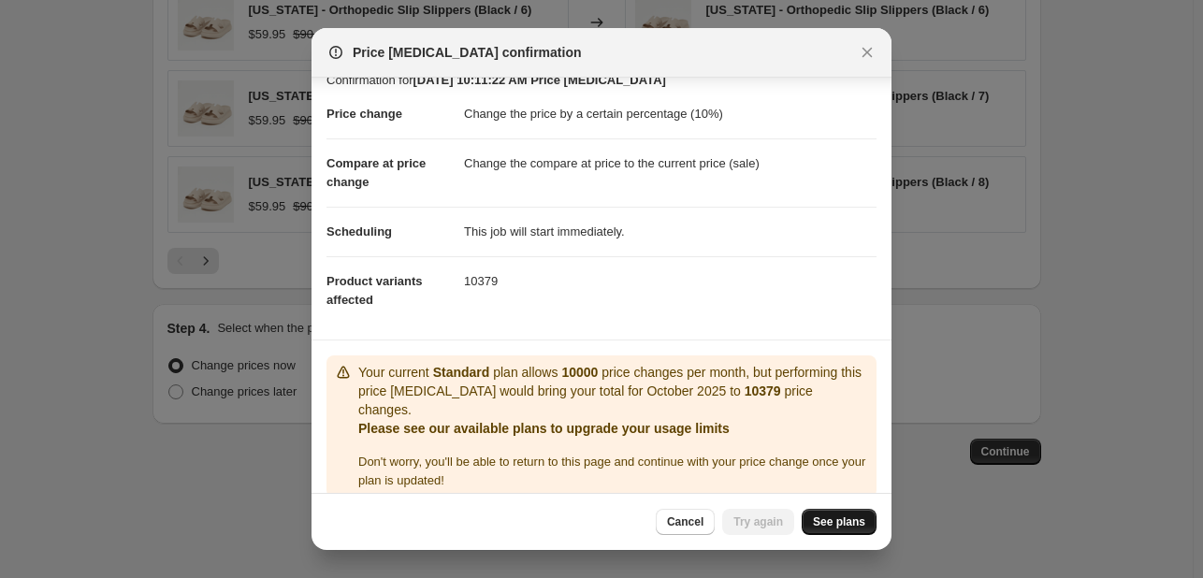
click at [842, 509] on link "See plans" at bounding box center [839, 522] width 75 height 26
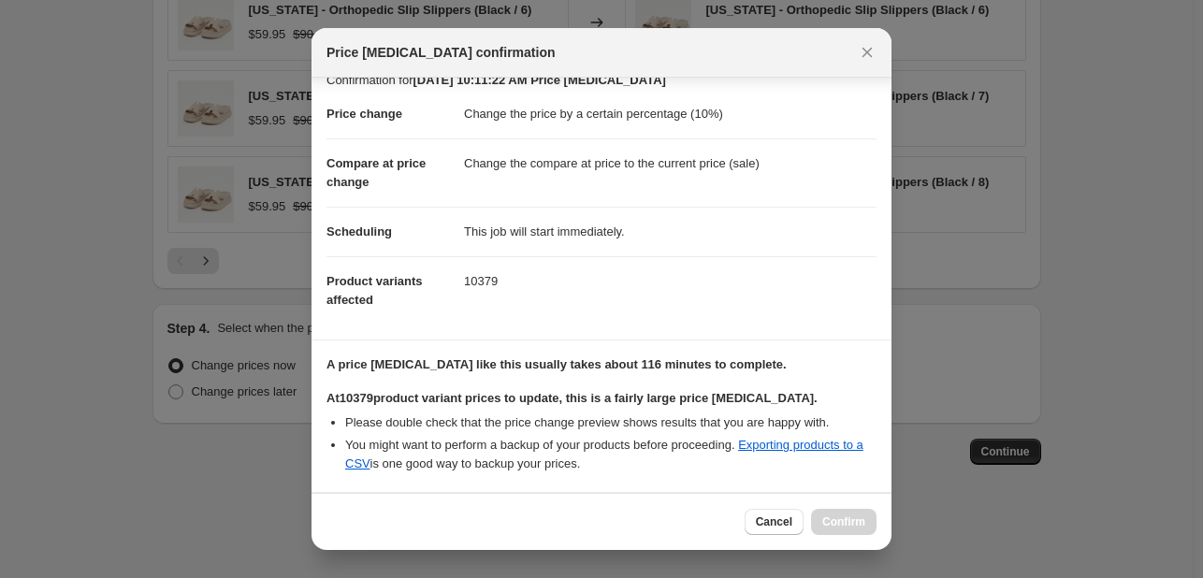
scroll to position [40, 0]
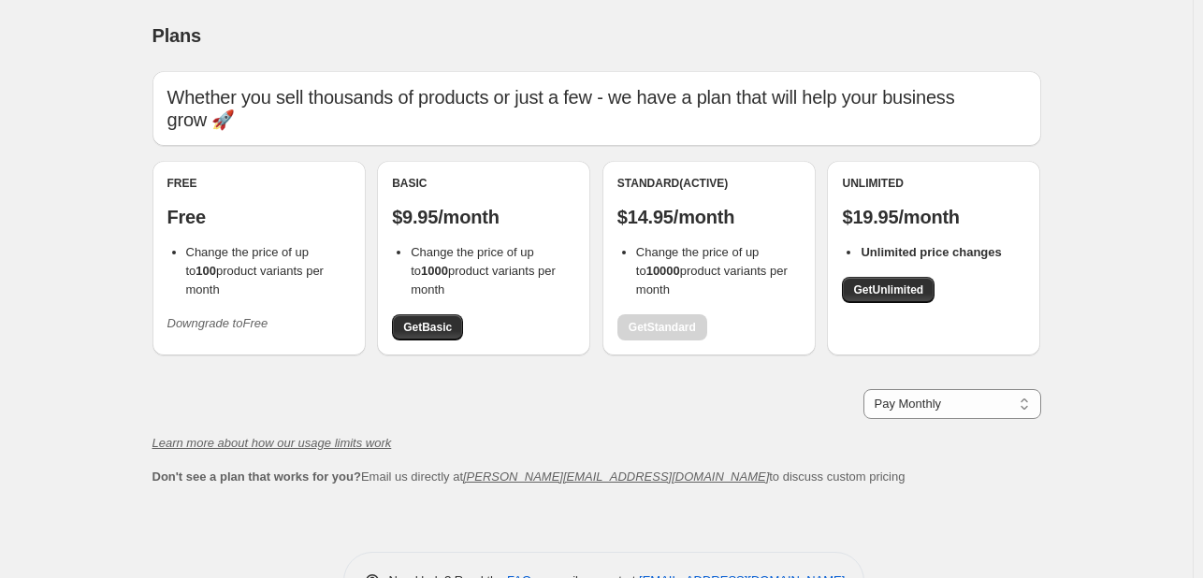
click at [902, 311] on div "Unlimited $19.95/month Unlimited price changes Get Unlimited" at bounding box center [933, 258] width 213 height 195
click at [891, 292] on span "Get Unlimited" at bounding box center [888, 290] width 70 height 15
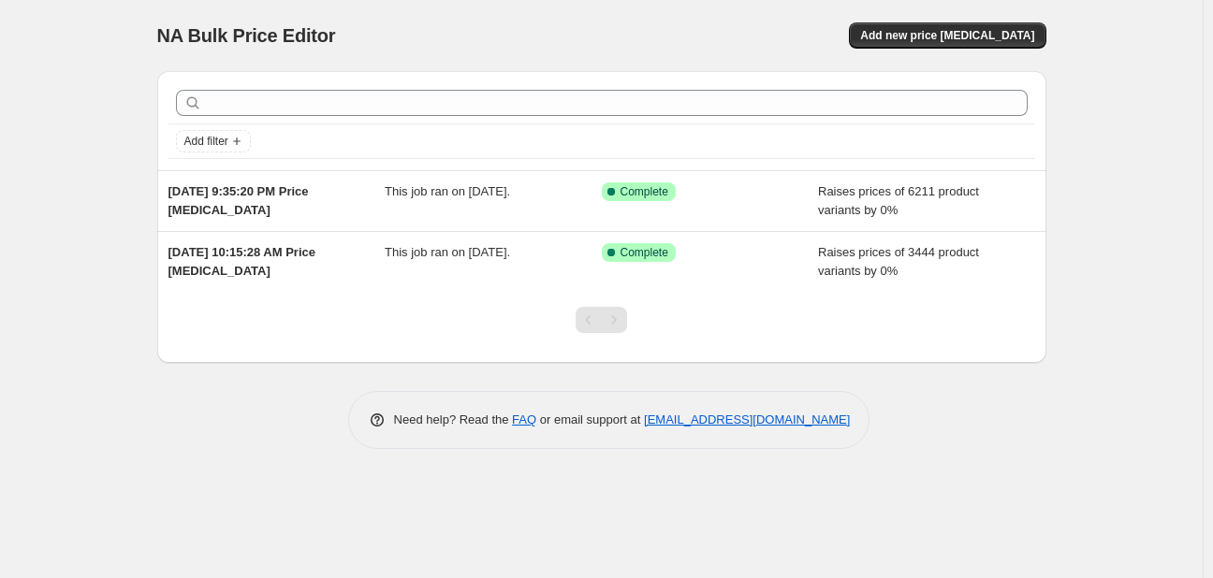
click at [1020, 21] on div "NA Bulk Price Editor. This page is ready NA Bulk Price Editor Add new price [ME…" at bounding box center [601, 35] width 889 height 71
click at [1018, 24] on button "Add new price [MEDICAL_DATA]" at bounding box center [947, 35] width 196 height 26
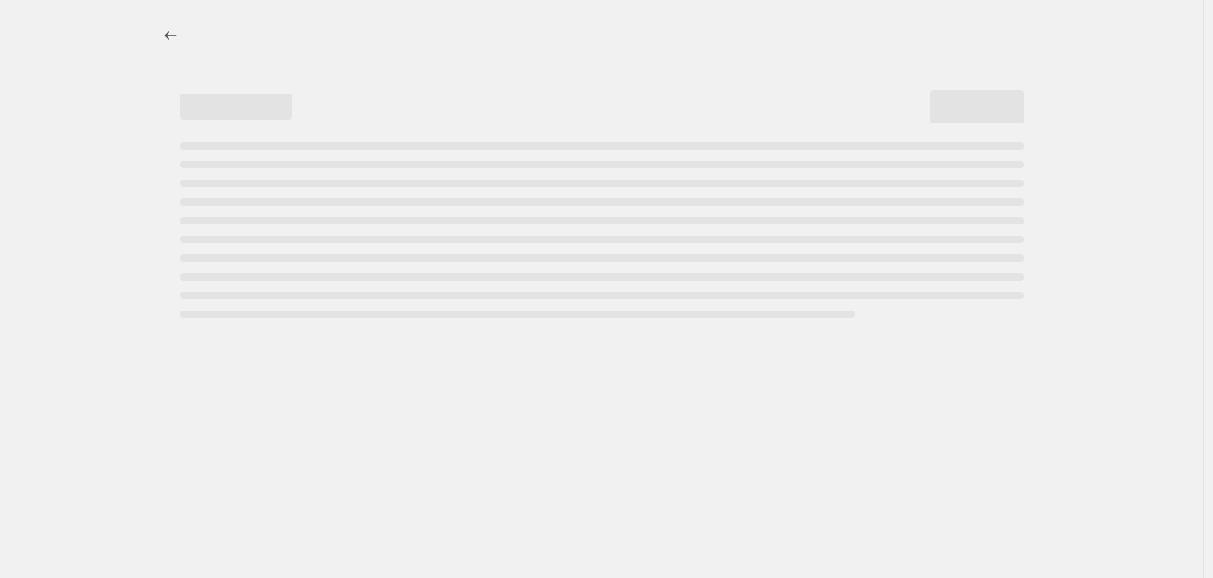
select select "percentage"
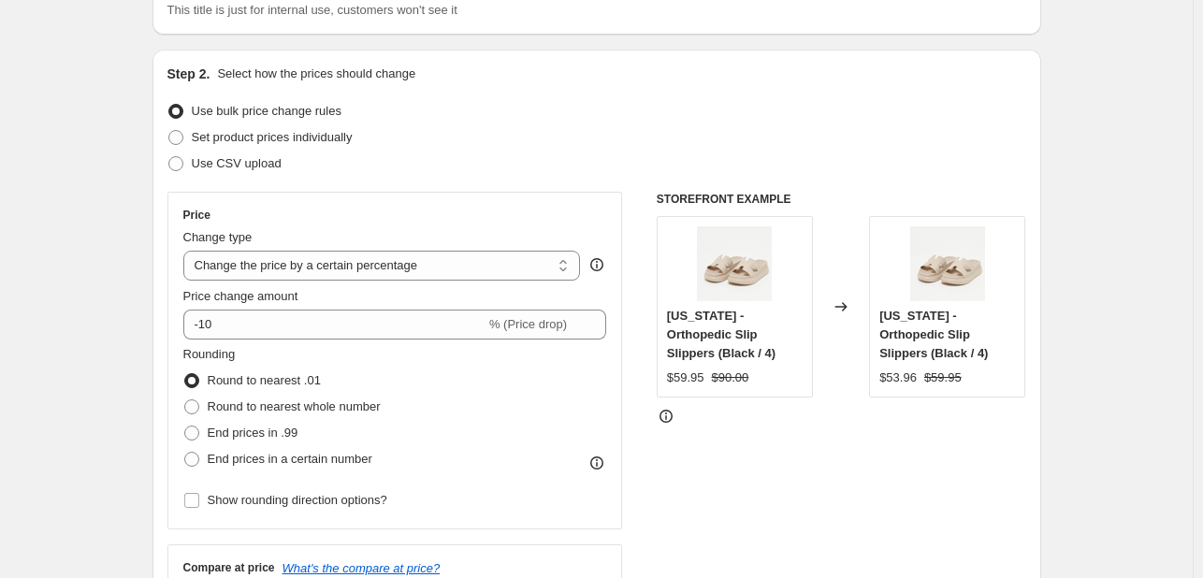
scroll to position [187, 0]
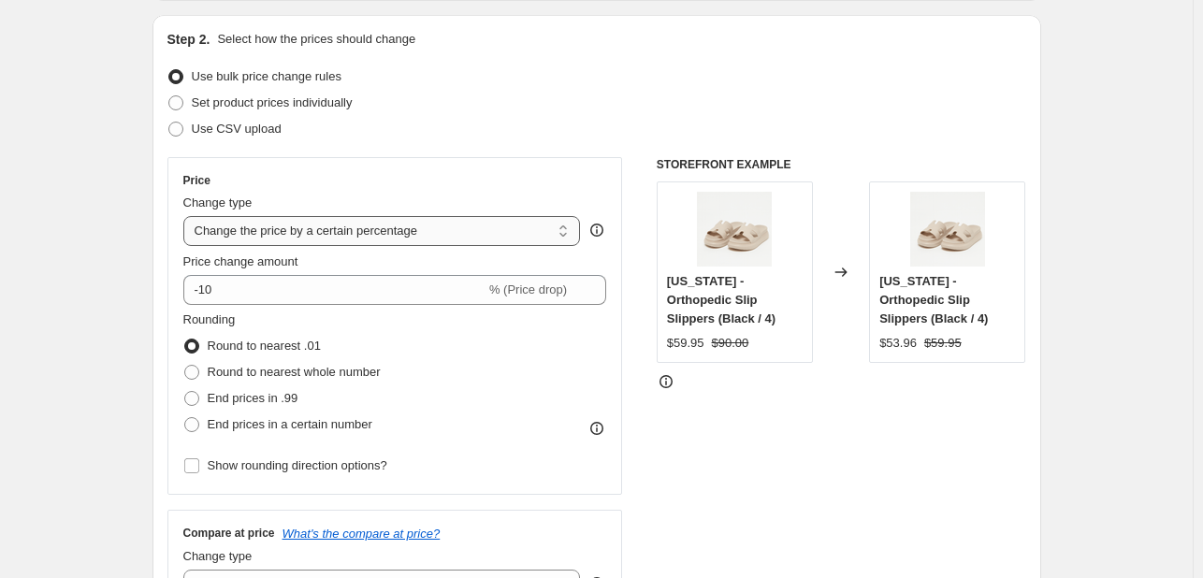
click at [292, 219] on select "Change the price to a certain amount Change the price by a certain amount Chang…" at bounding box center [382, 231] width 398 height 30
click at [311, 228] on select "Change the price to a certain amount Change the price by a certain amount Chang…" at bounding box center [382, 231] width 398 height 30
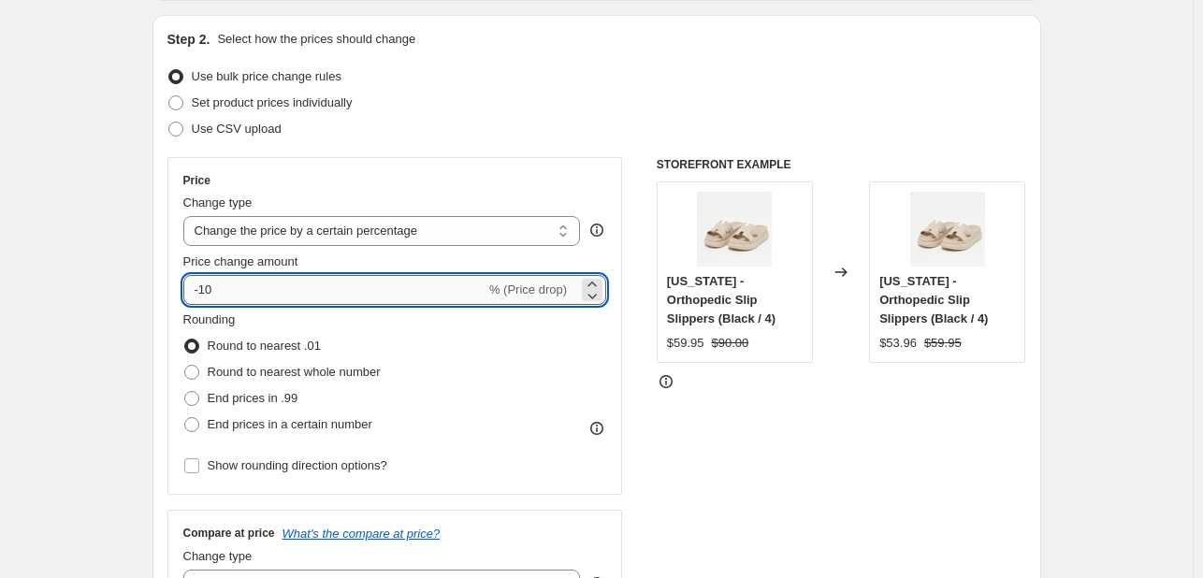
click at [323, 292] on input "-10" at bounding box center [334, 290] width 302 height 30
click at [594, 278] on icon at bounding box center [592, 284] width 19 height 19
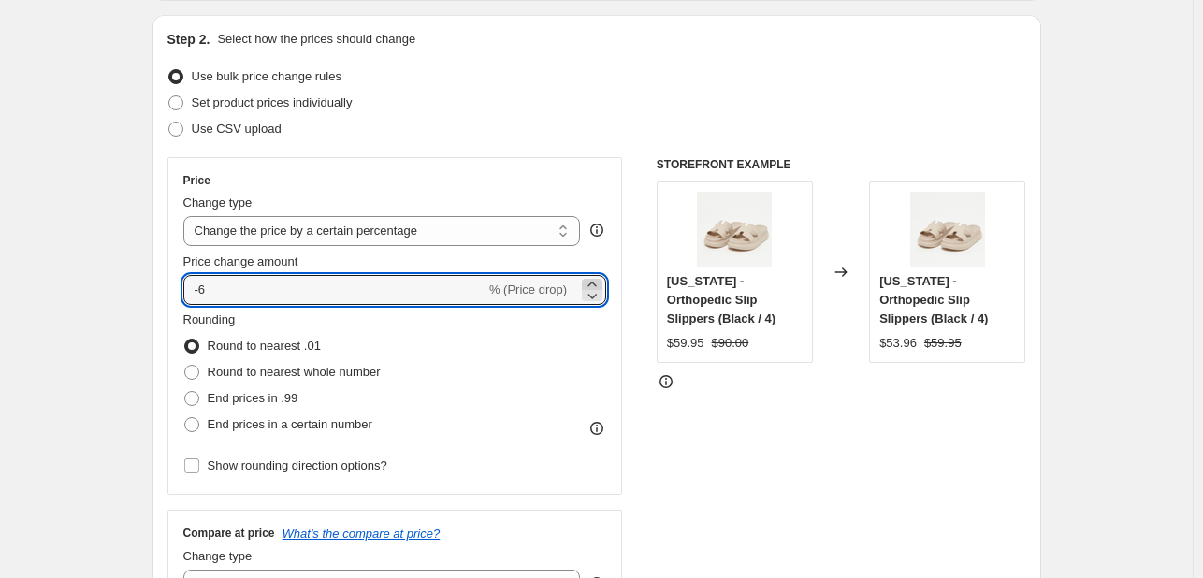
click at [594, 278] on icon at bounding box center [592, 284] width 19 height 19
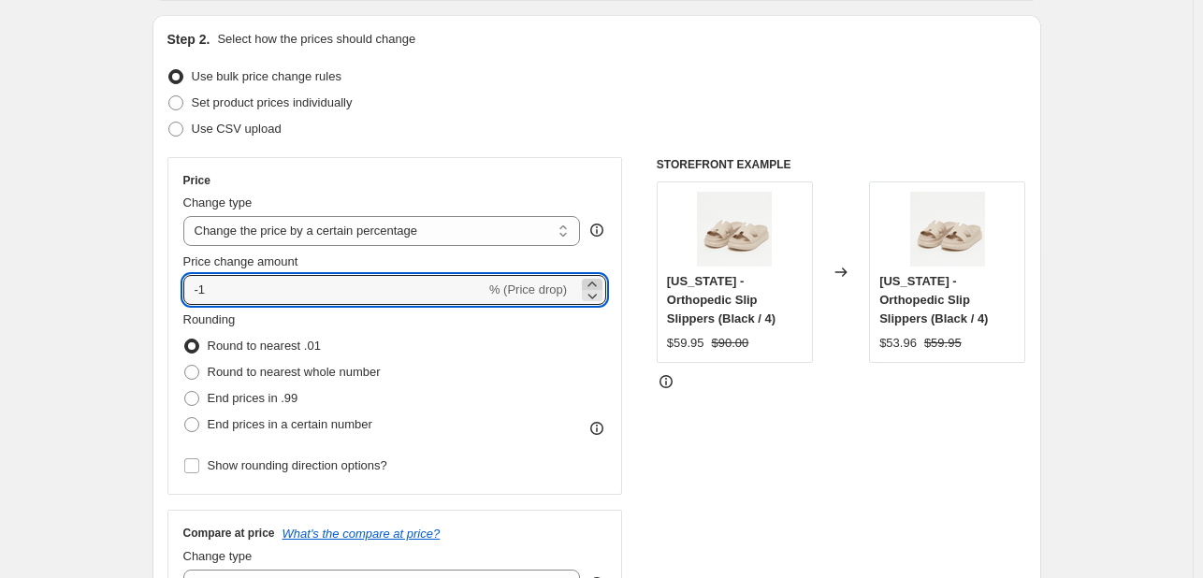
click at [594, 278] on icon at bounding box center [592, 284] width 19 height 19
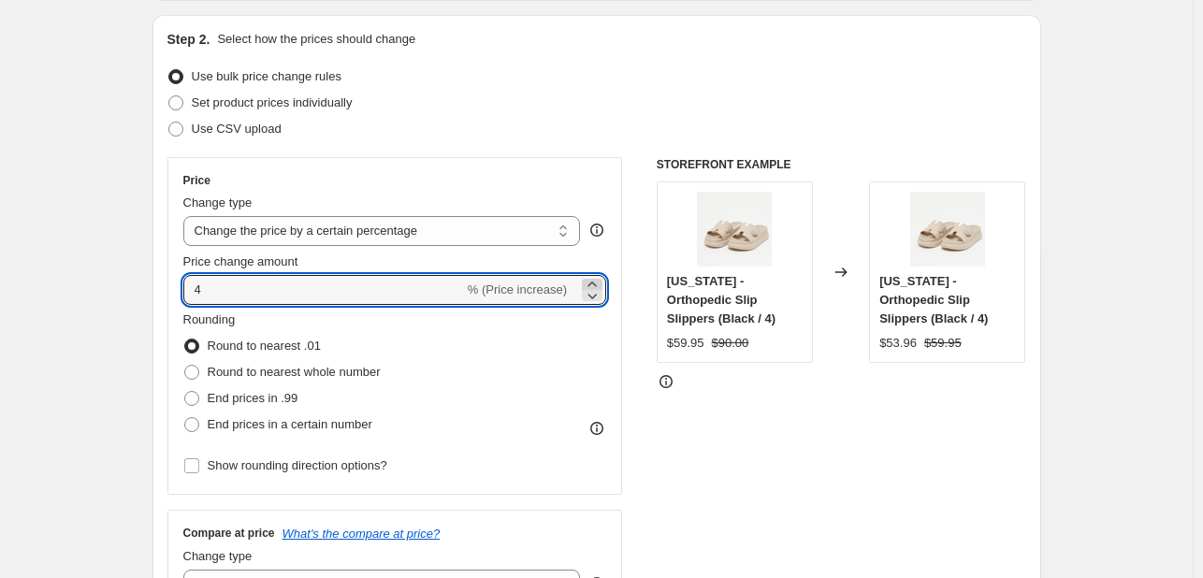
click at [594, 278] on icon at bounding box center [592, 284] width 19 height 19
click at [593, 278] on icon at bounding box center [592, 284] width 19 height 19
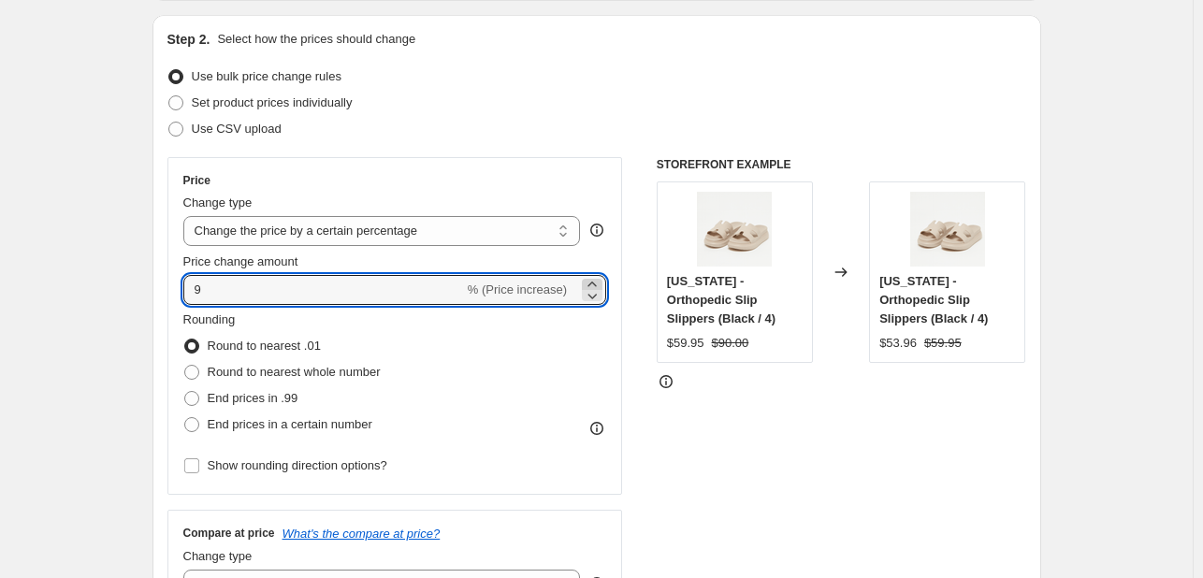
click at [593, 278] on icon at bounding box center [592, 284] width 19 height 19
type input "10"
click at [299, 435] on label "End prices in a certain number" at bounding box center [277, 425] width 189 height 26
click at [185, 418] on input "End prices in a certain number" at bounding box center [184, 417] width 1 height 1
radio input "true"
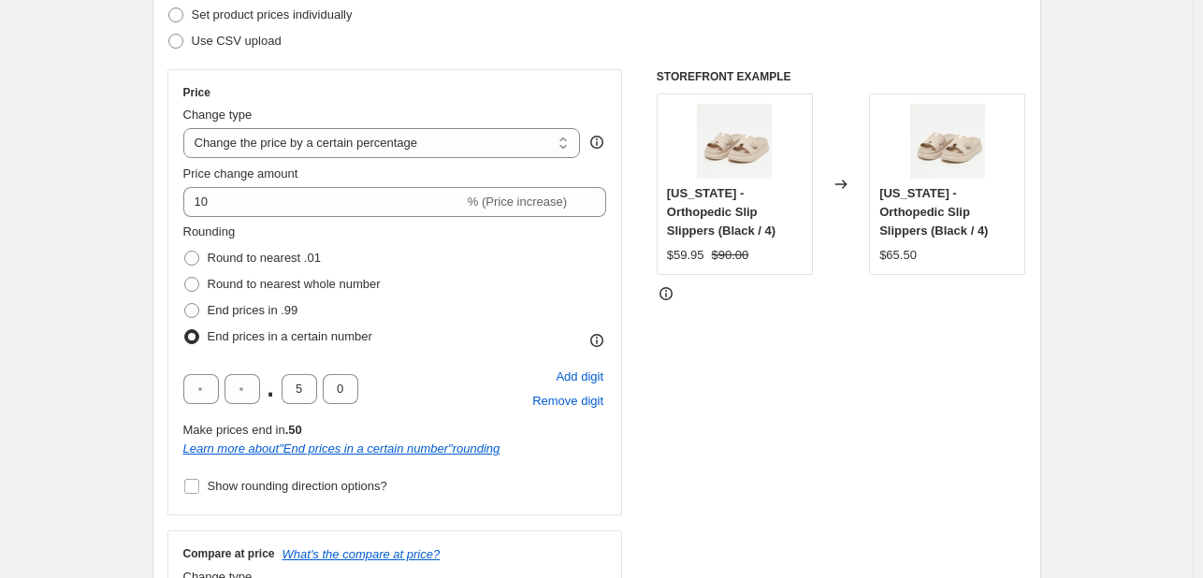
scroll to position [281, 0]
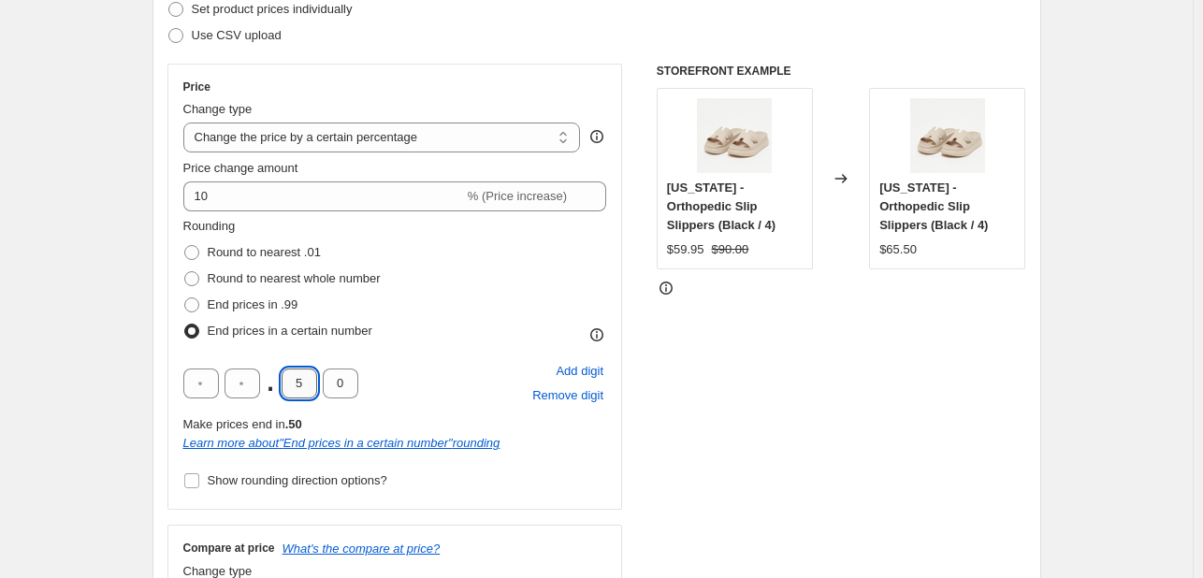
drag, startPoint x: 314, startPoint y: 386, endPoint x: 292, endPoint y: 384, distance: 22.5
click at [292, 384] on input "5" at bounding box center [300, 384] width 36 height 30
type input "9"
drag, startPoint x: 359, startPoint y: 379, endPoint x: 324, endPoint y: 381, distance: 35.6
click at [324, 381] on input "0" at bounding box center [341, 384] width 36 height 30
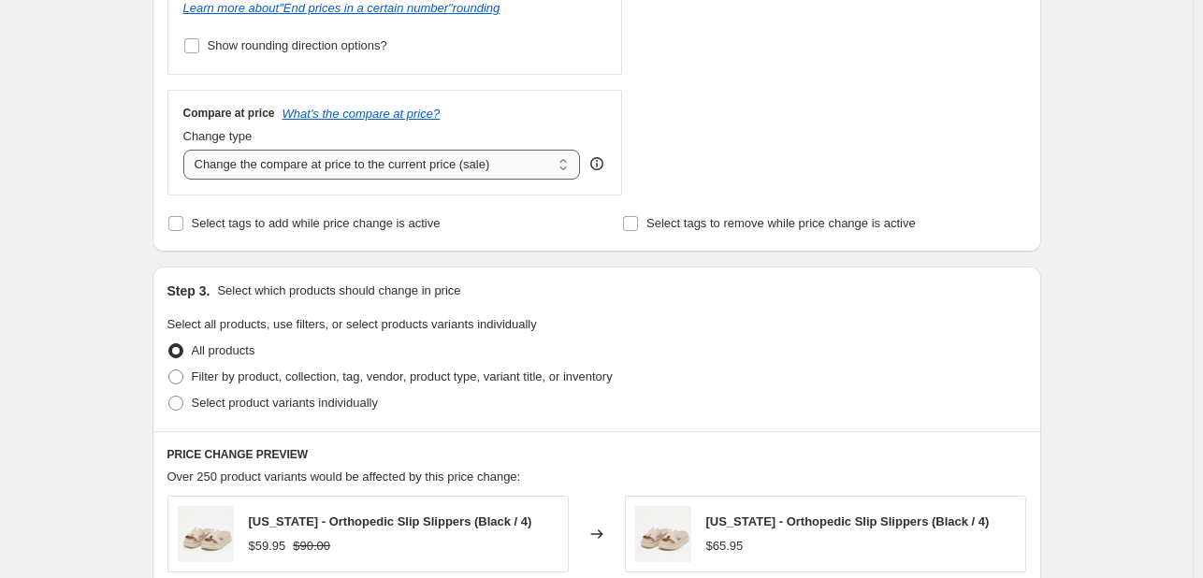
scroll to position [468, 0]
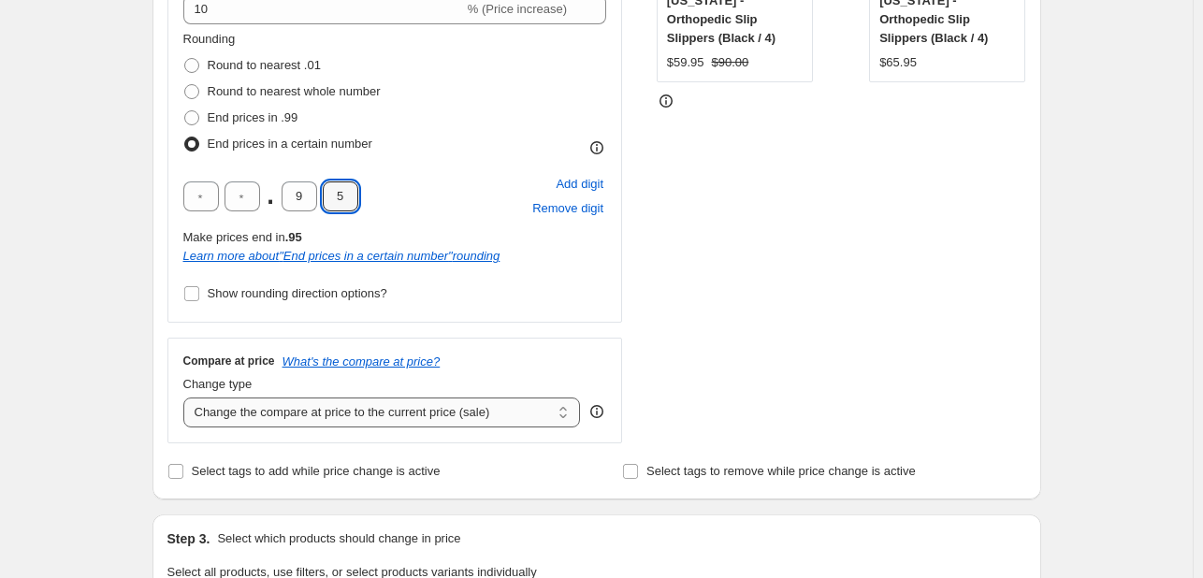
type input "5"
click at [458, 412] on select "Change the compare at price to the current price (sale) Change the compare at p…" at bounding box center [382, 413] width 398 height 30
click at [439, 414] on select "Change the compare at price to the current price (sale) Change the compare at p…" at bounding box center [382, 413] width 398 height 30
select select "no_change"
click at [187, 398] on select "Change the compare at price to the current price (sale) Change the compare at p…" at bounding box center [382, 413] width 398 height 30
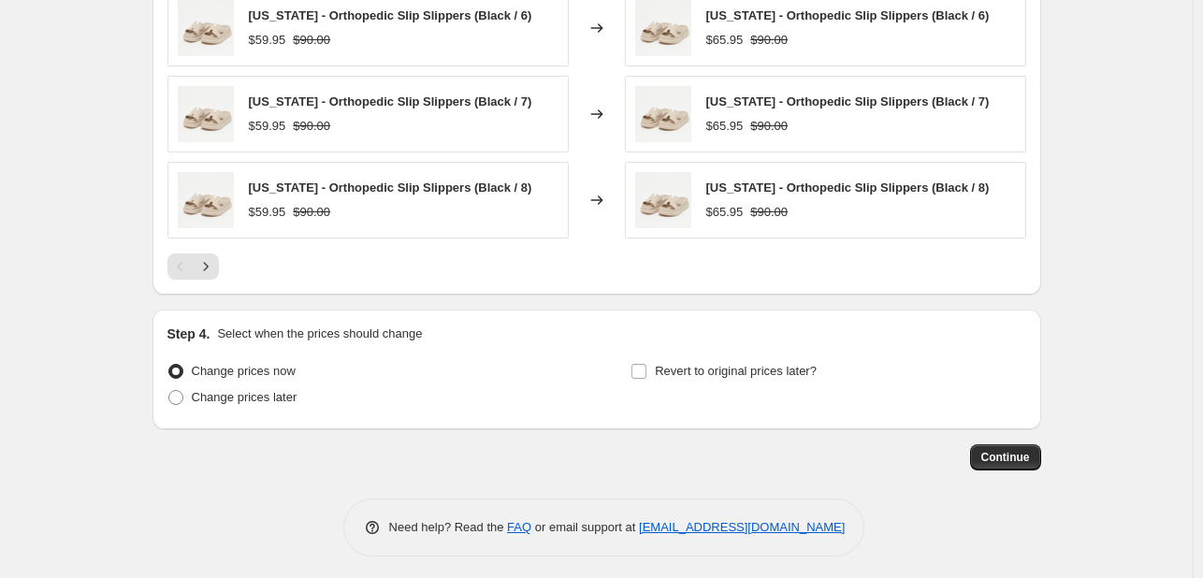
scroll to position [1400, 0]
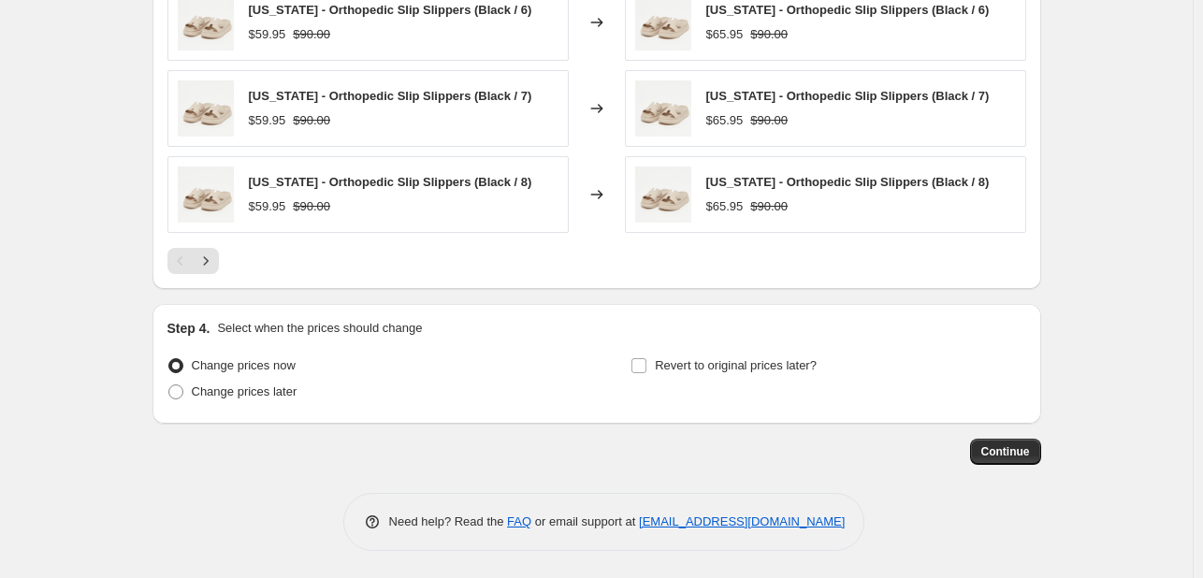
click at [1006, 457] on span "Continue" at bounding box center [1006, 451] width 49 height 15
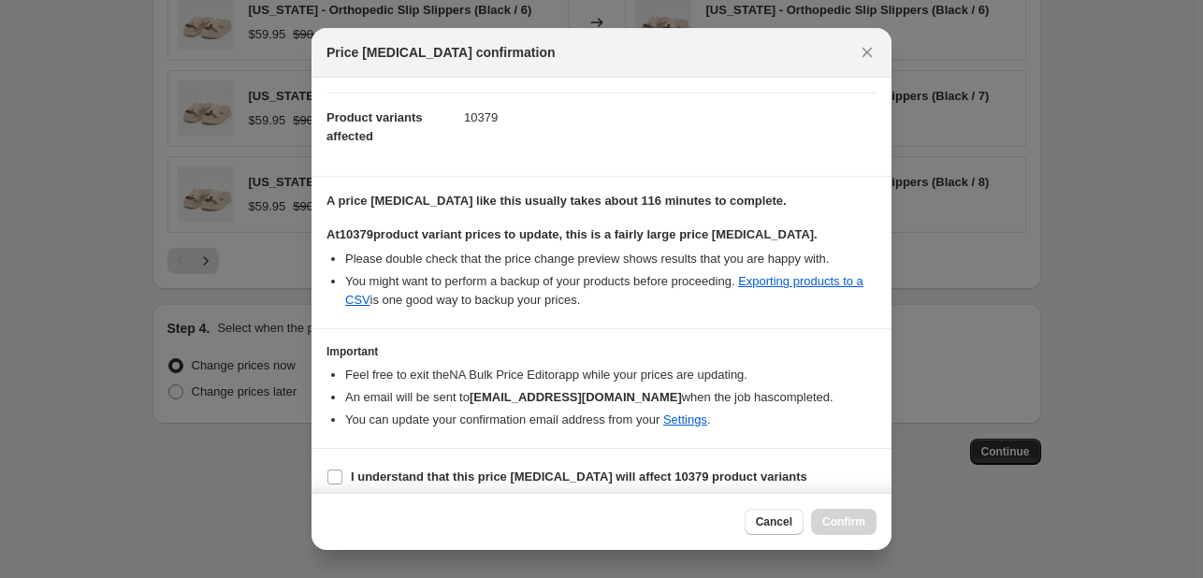
scroll to position [196, 0]
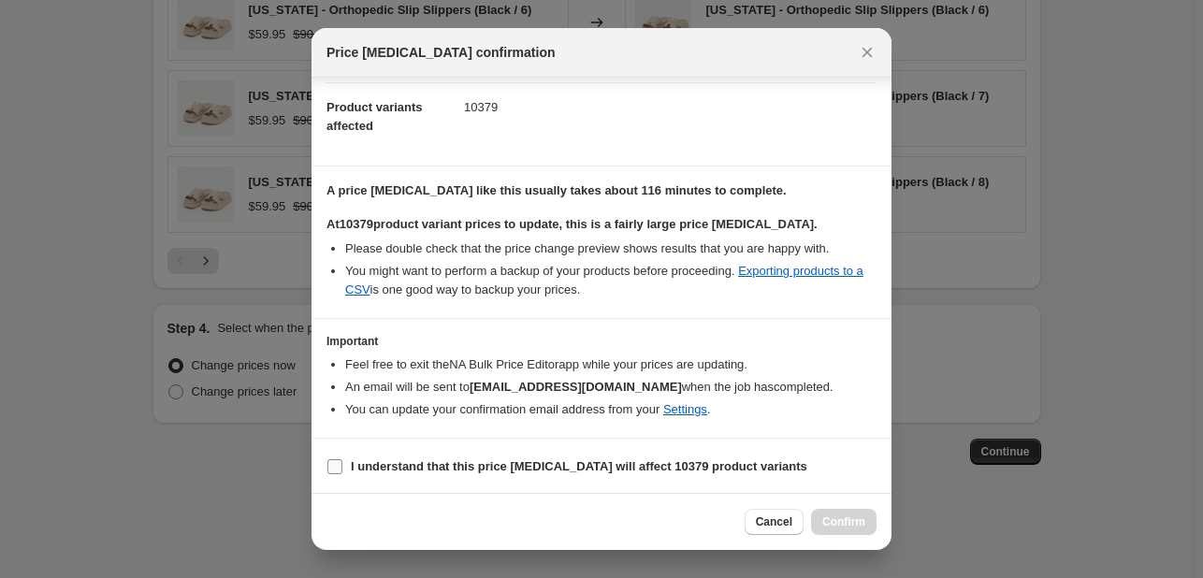
click at [662, 454] on label "I understand that this price [MEDICAL_DATA] will affect 10379 product variants" at bounding box center [567, 467] width 481 height 26
click at [342, 459] on input "I understand that this price [MEDICAL_DATA] will affect 10379 product variants" at bounding box center [334, 466] width 15 height 15
checkbox input "true"
click at [849, 512] on button "Confirm" at bounding box center [843, 522] width 65 height 26
